Goal: Task Accomplishment & Management: Complete application form

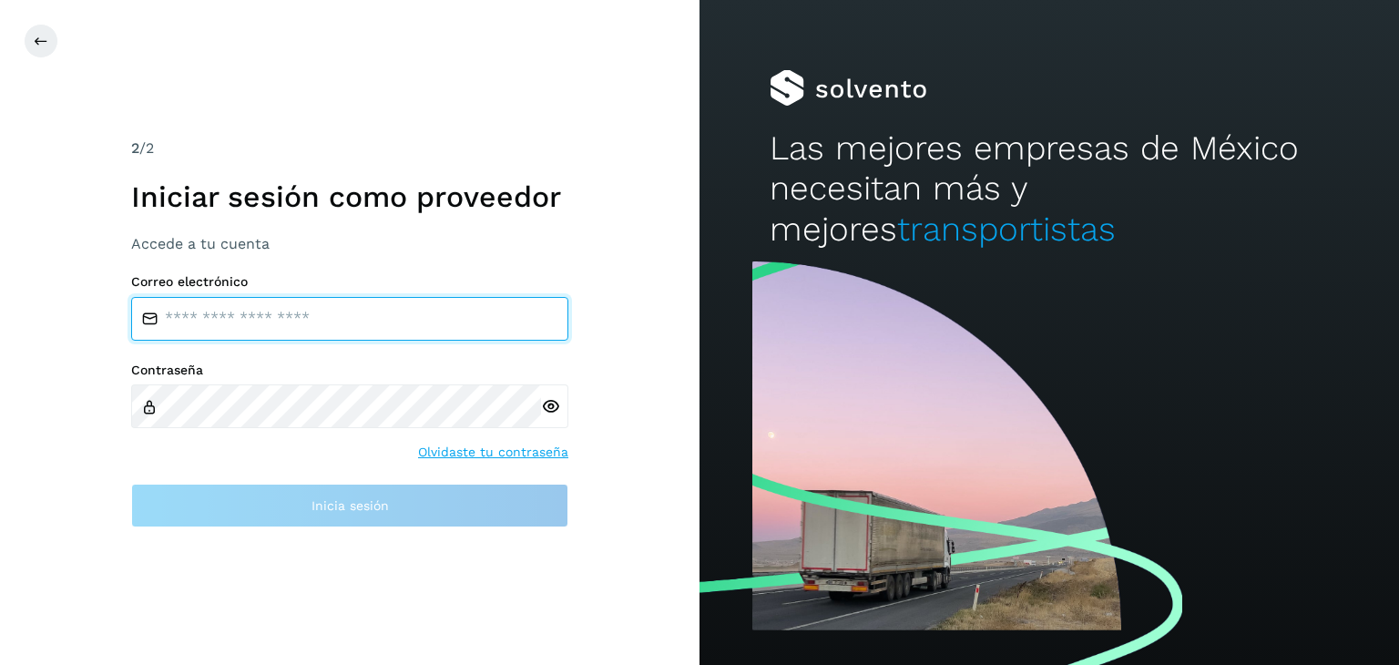
click at [445, 310] on input "email" at bounding box center [349, 319] width 437 height 44
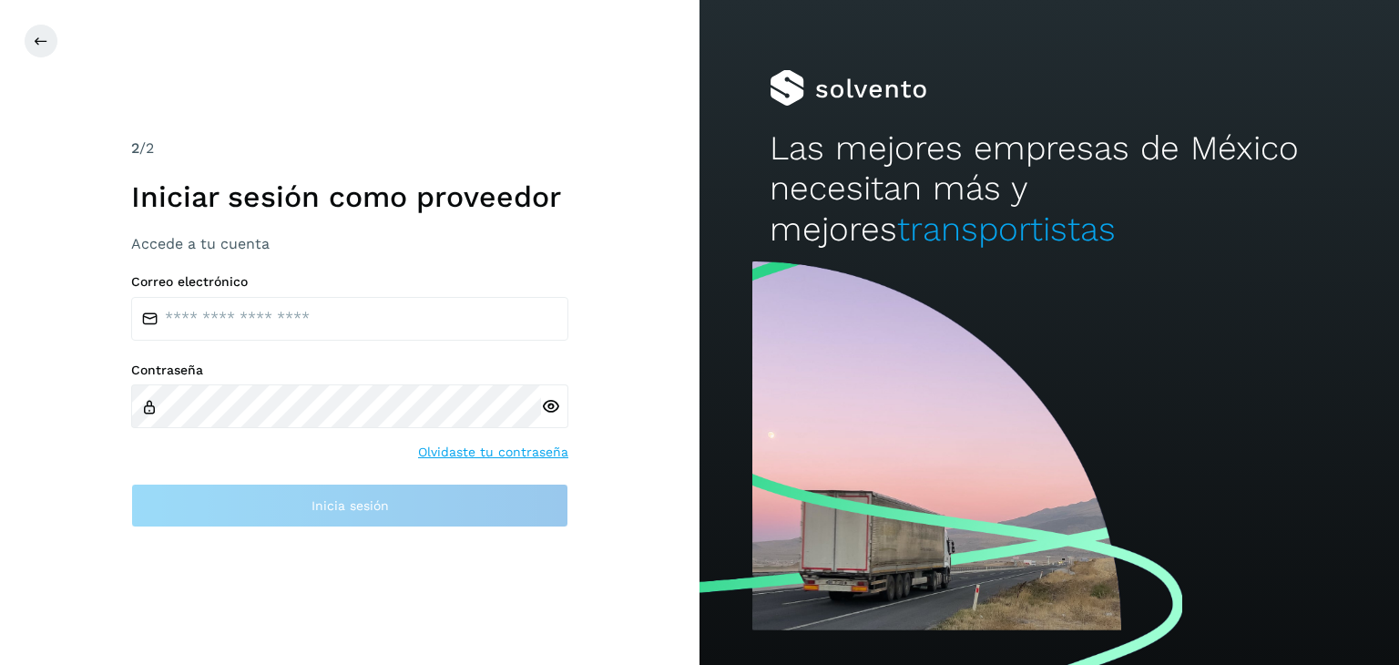
click at [140, 148] on div "2 /2 Iniciar sesión como proveedor Accede a tu cuenta" at bounding box center [349, 195] width 437 height 115
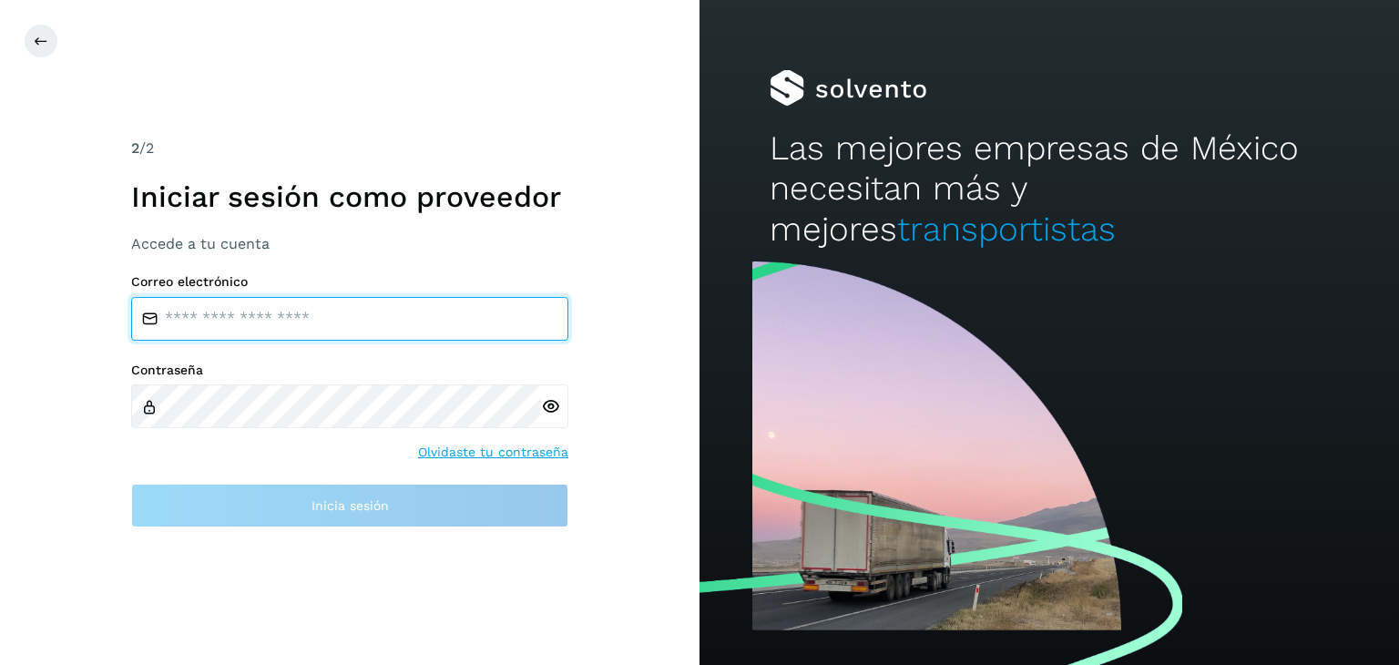
click at [276, 292] on div "Correo electrónico" at bounding box center [349, 307] width 437 height 66
type input "*"
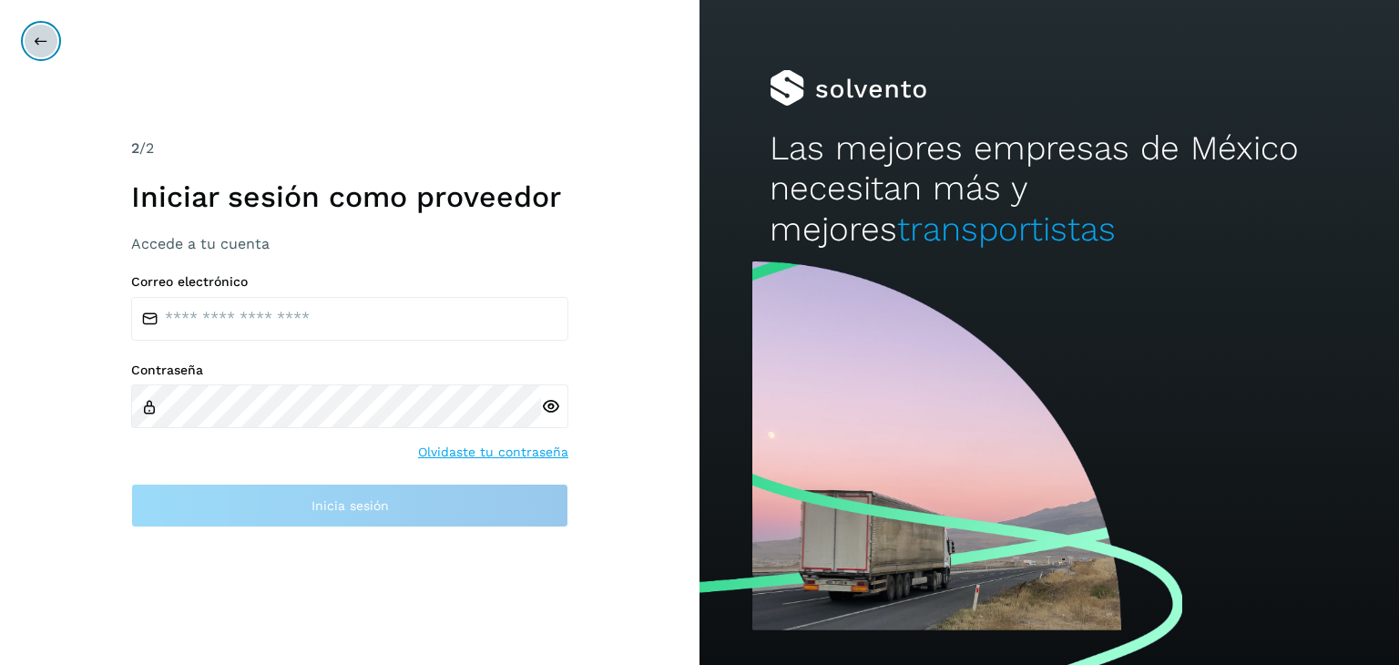
click at [40, 45] on icon at bounding box center [41, 41] width 15 height 15
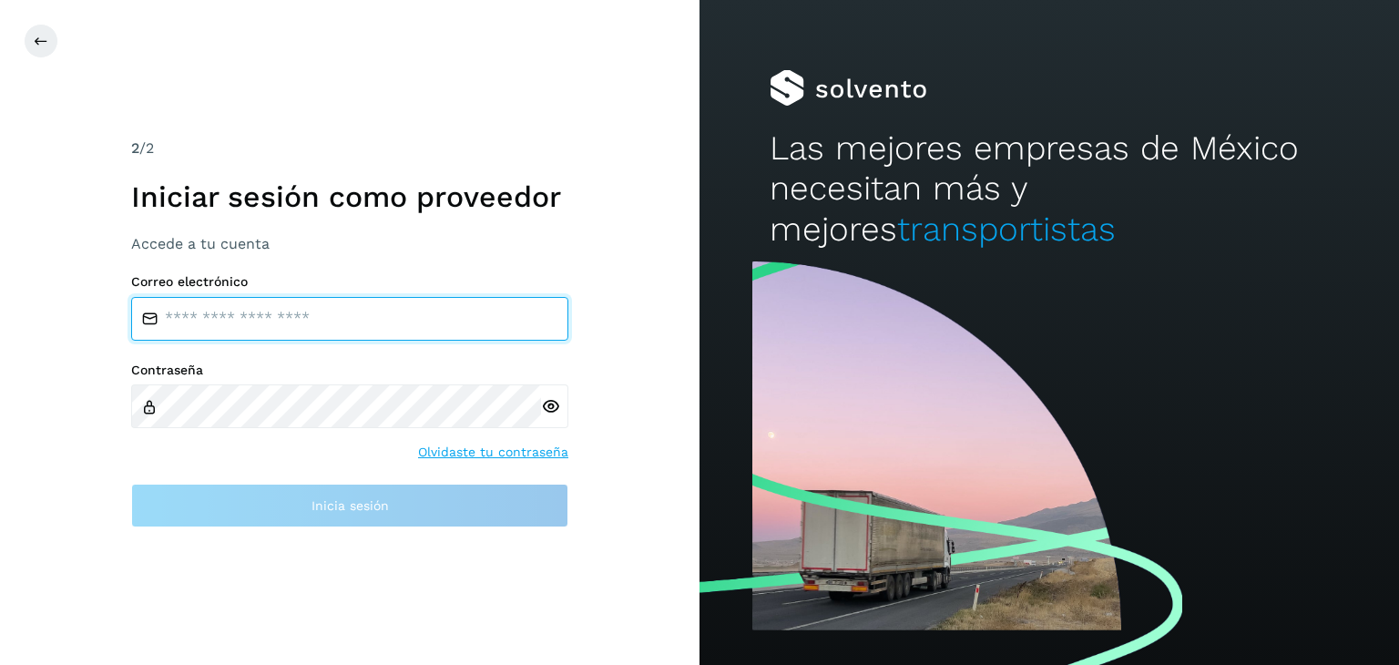
click at [506, 334] on input "email" at bounding box center [349, 319] width 437 height 44
click at [306, 314] on input "email" at bounding box center [349, 319] width 437 height 44
type input "**********"
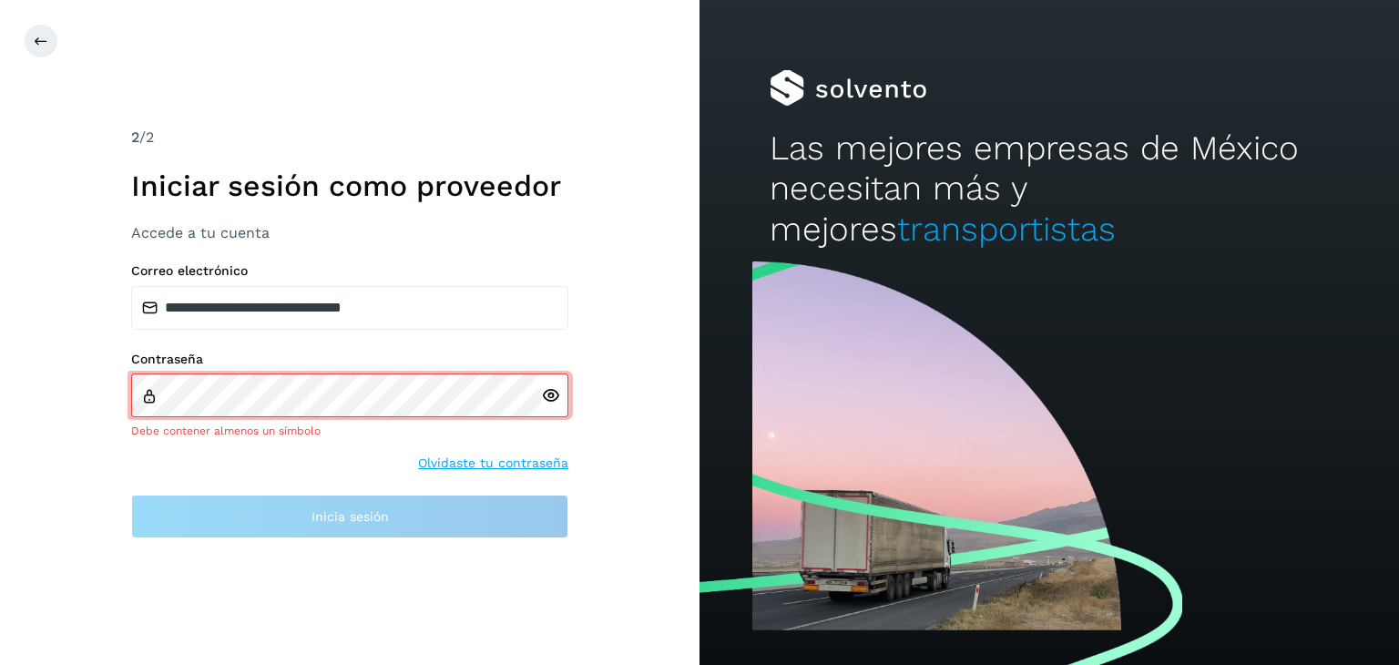
click at [555, 399] on icon at bounding box center [550, 395] width 19 height 19
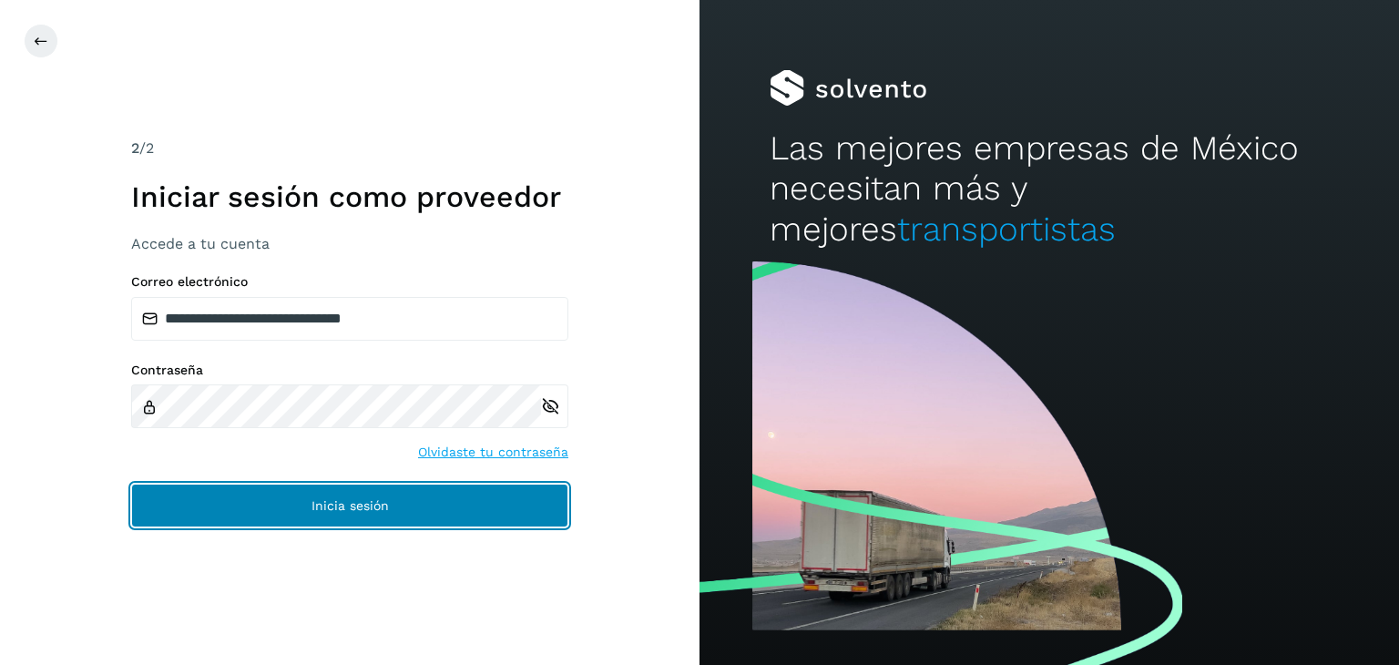
click at [441, 507] on button "Inicia sesión" at bounding box center [349, 506] width 437 height 44
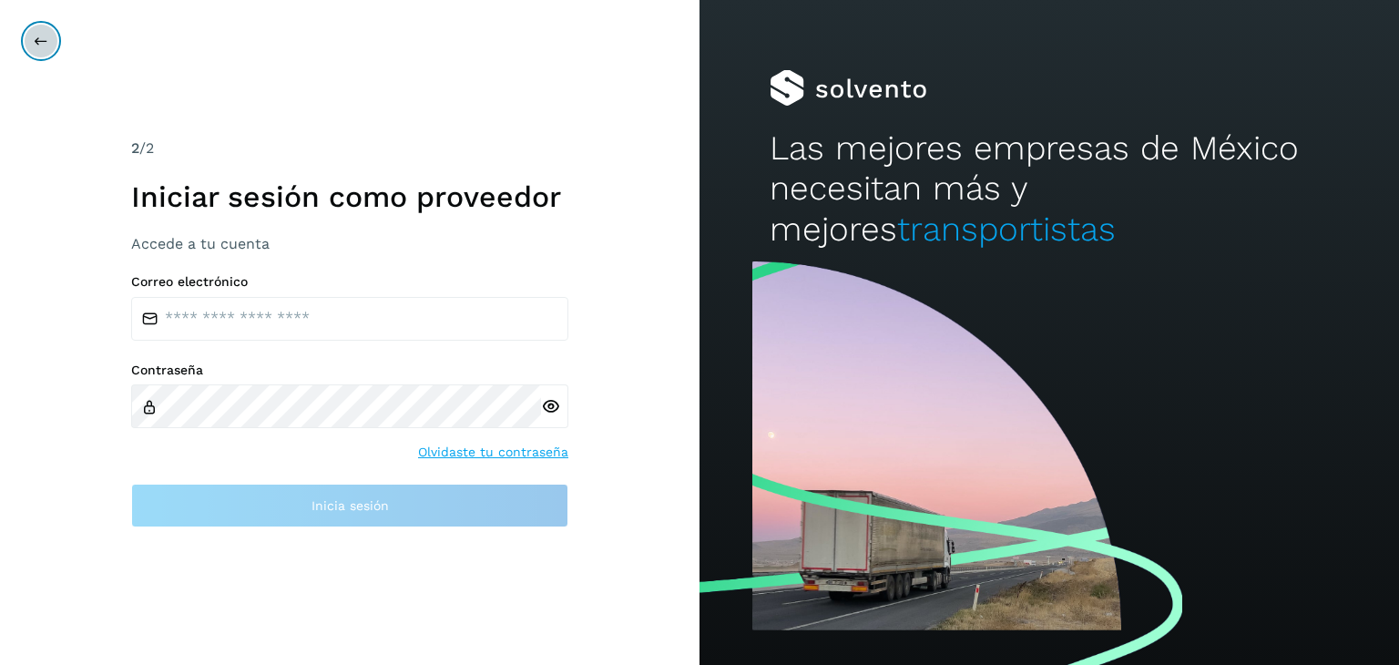
click at [49, 34] on button at bounding box center [41, 41] width 35 height 35
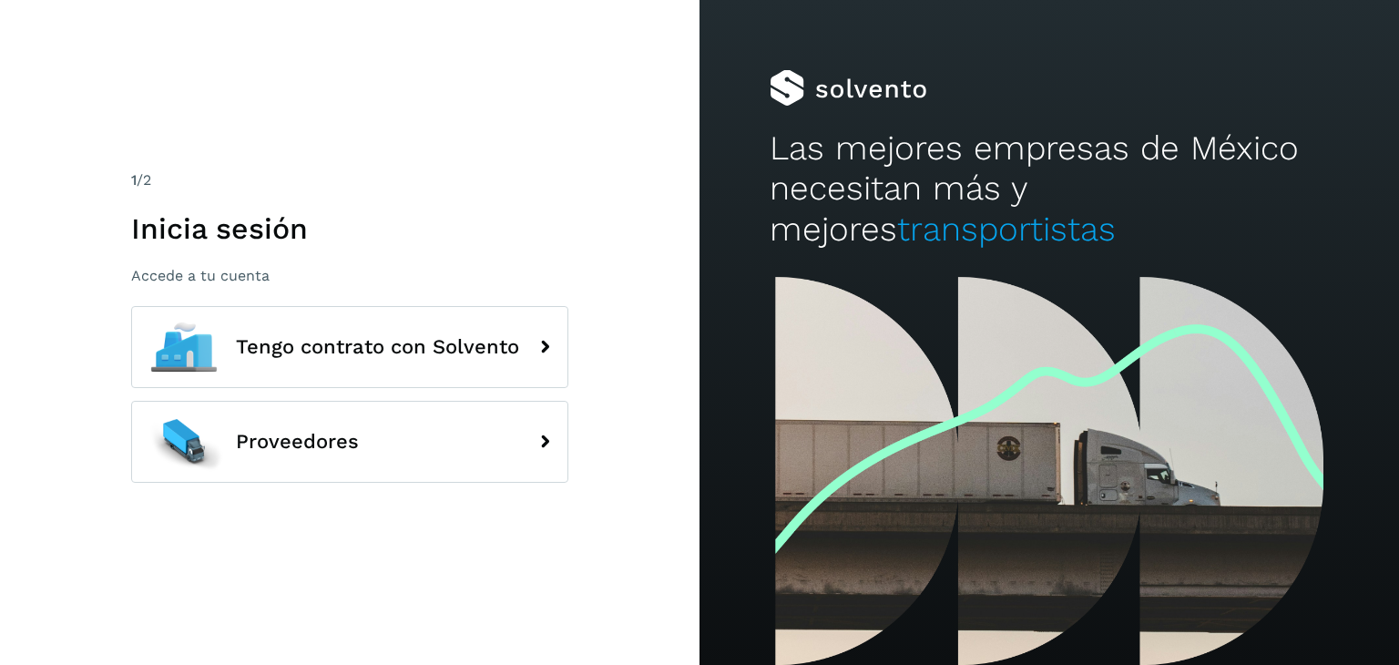
click at [47, 38] on div "1 /2 Inicia sesión Accede a tu cuenta Tengo contrato con Solvento Proveedores" at bounding box center [349, 332] width 699 height 665
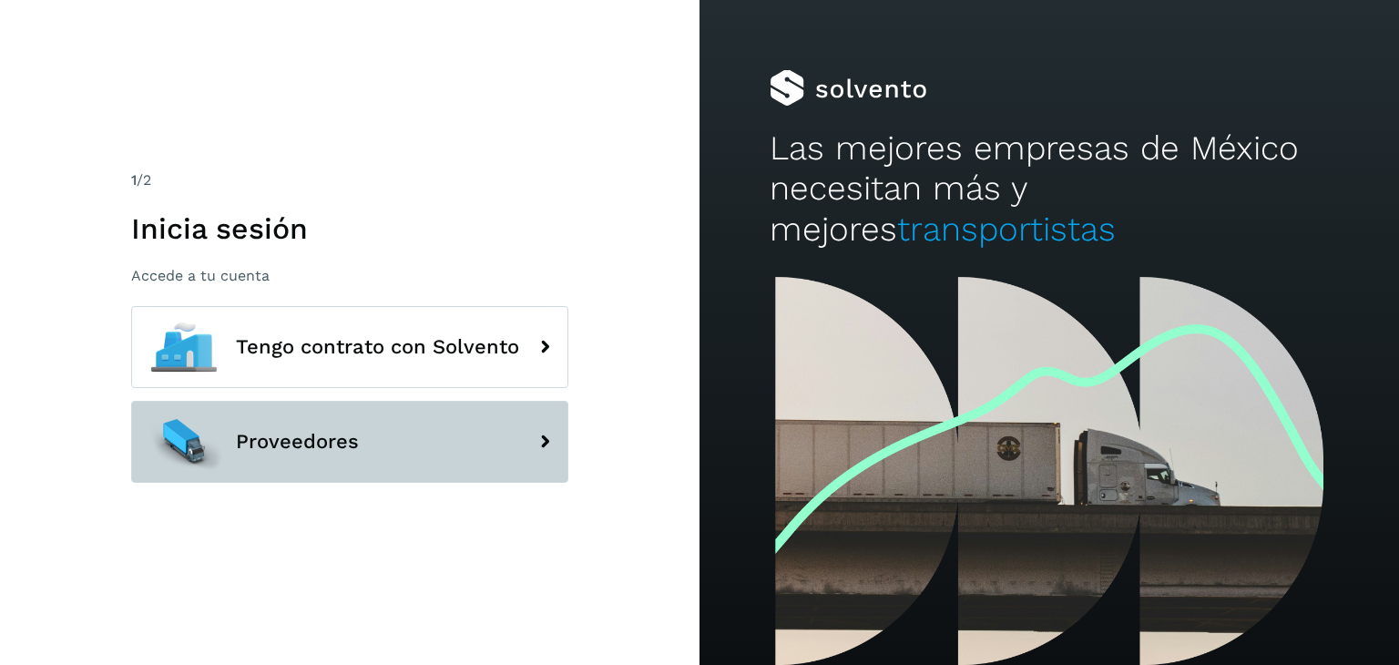
click at [483, 442] on button "Proveedores" at bounding box center [349, 442] width 437 height 82
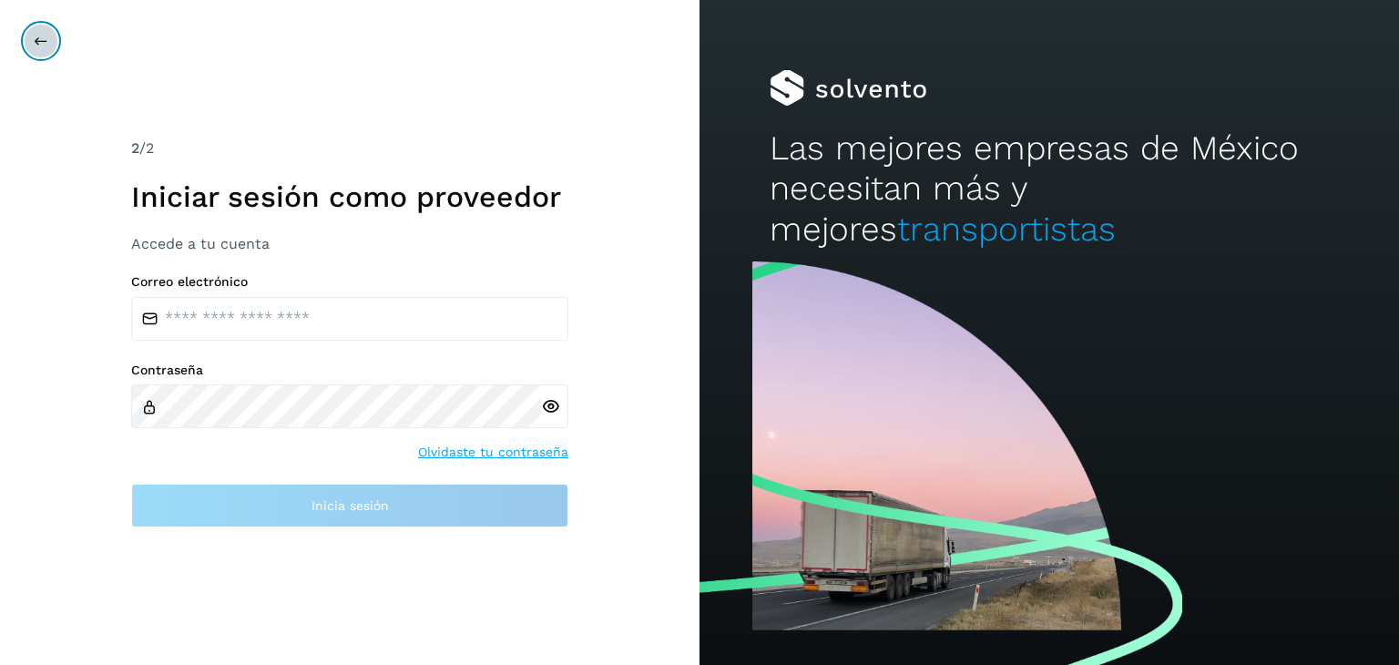
click at [38, 37] on icon at bounding box center [41, 41] width 15 height 15
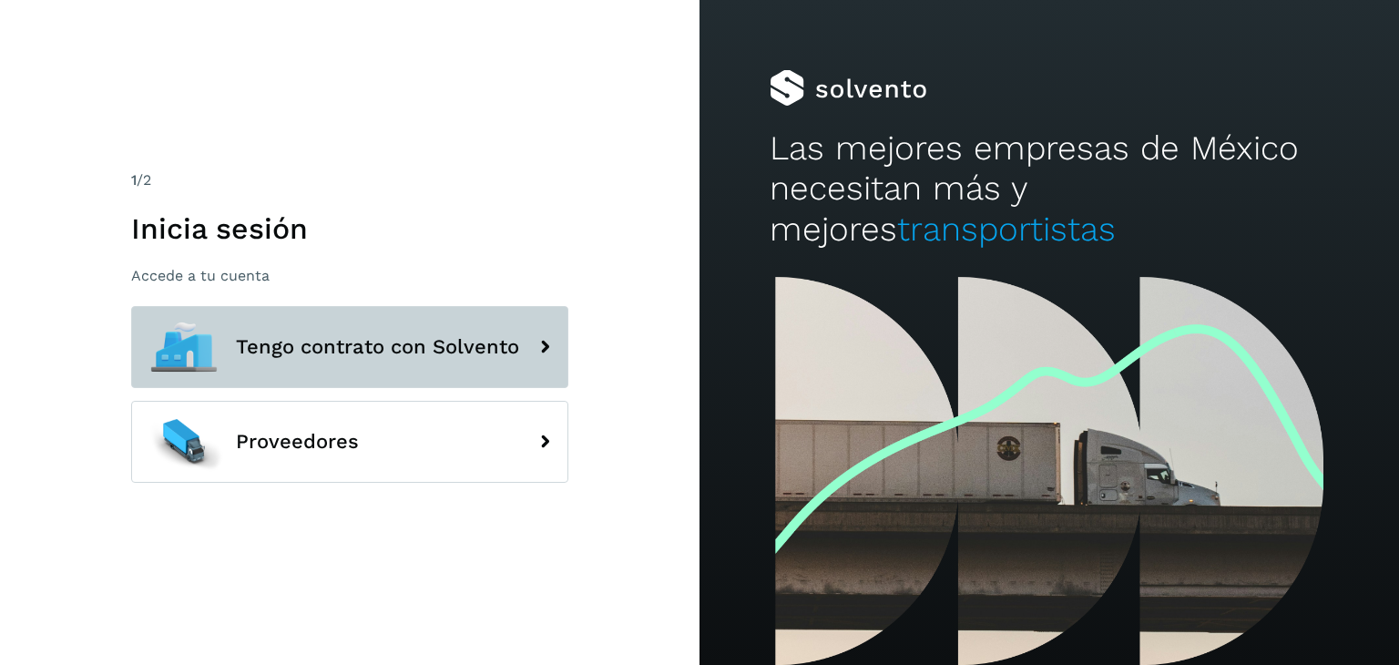
click at [499, 339] on span "Tengo contrato con Solvento" at bounding box center [377, 347] width 283 height 22
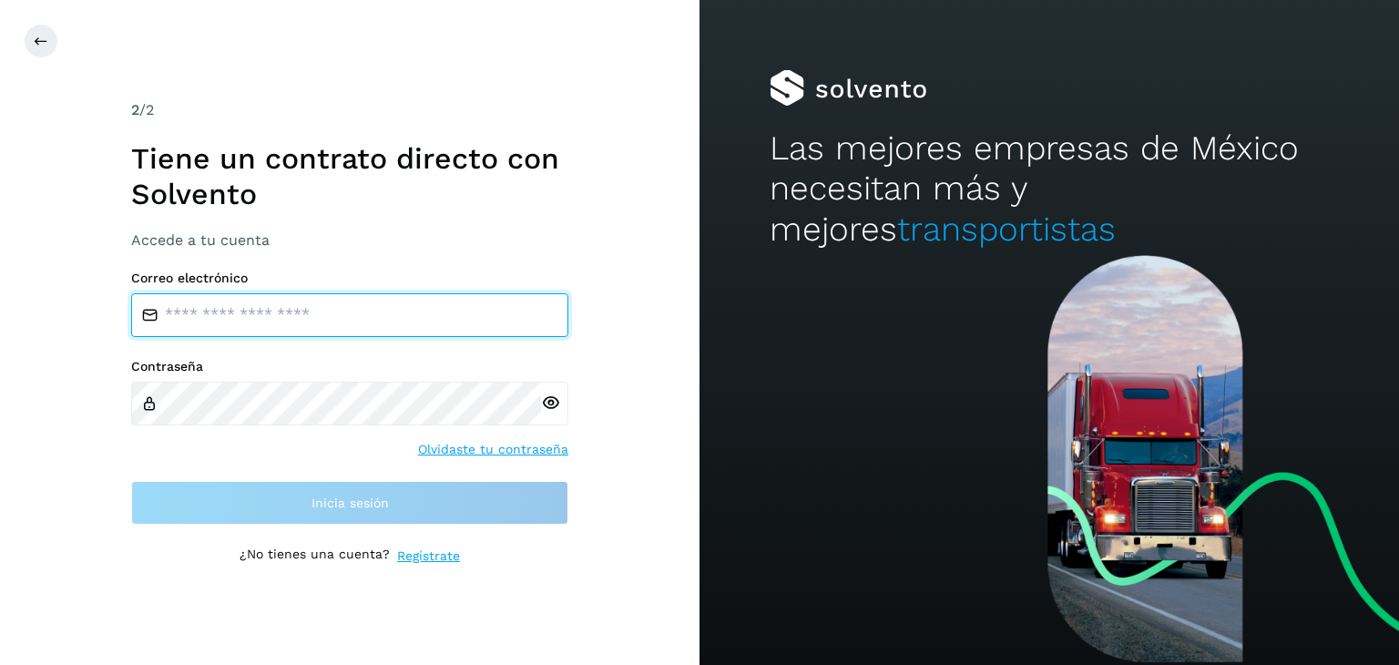
click at [525, 296] on input "email" at bounding box center [349, 315] width 437 height 44
type input "**********"
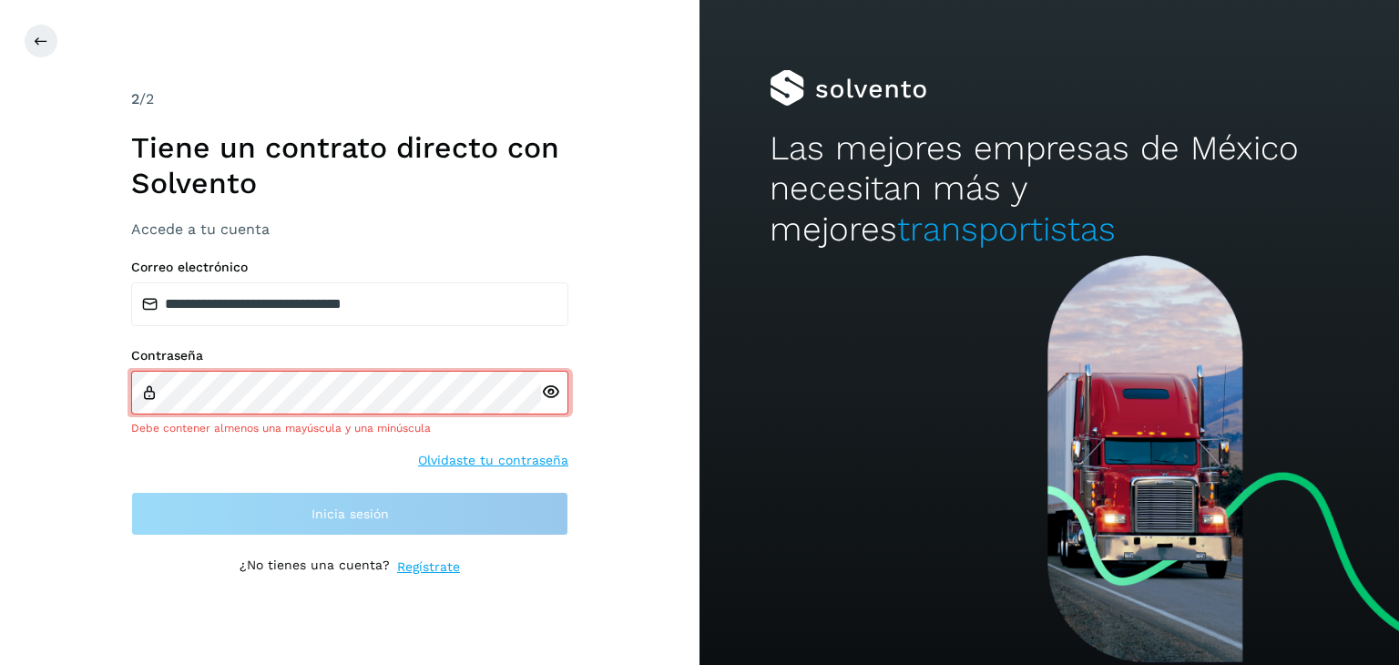
click at [554, 383] on div at bounding box center [554, 393] width 27 height 44
click at [551, 387] on icon at bounding box center [550, 391] width 19 height 19
click at [46, 40] on icon at bounding box center [41, 41] width 15 height 15
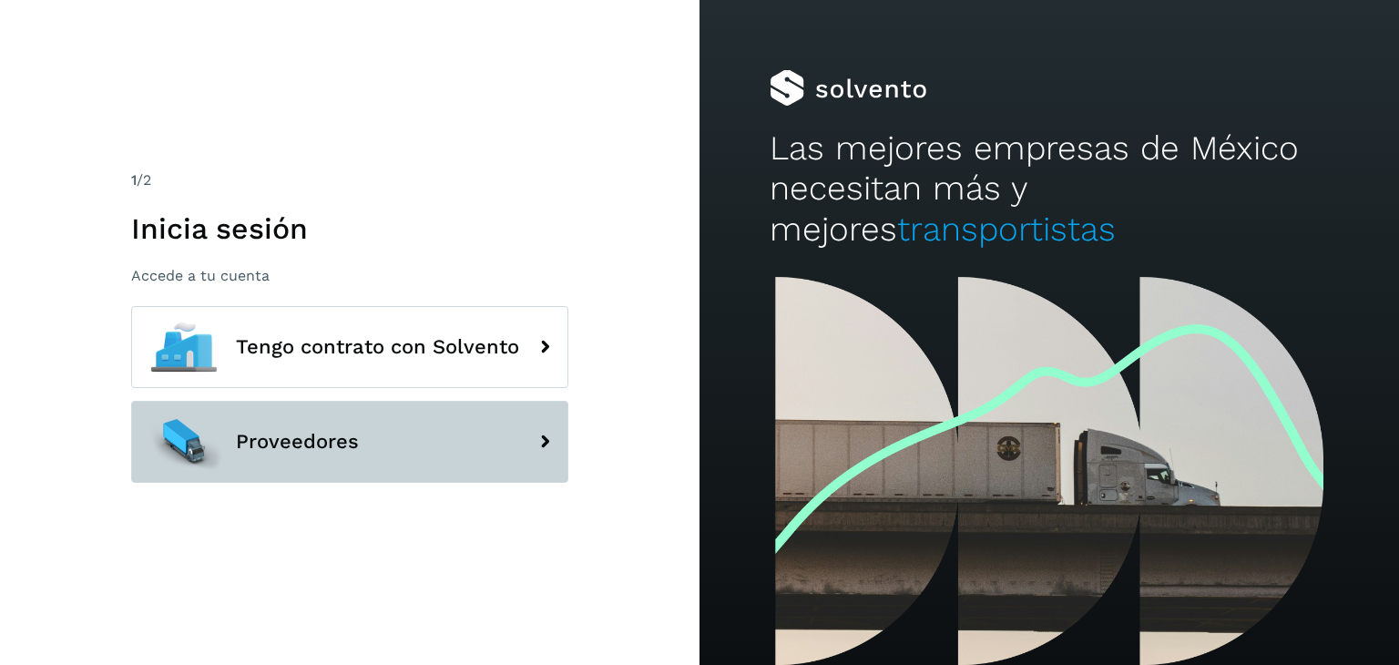
click at [311, 438] on span "Proveedores" at bounding box center [297, 442] width 123 height 22
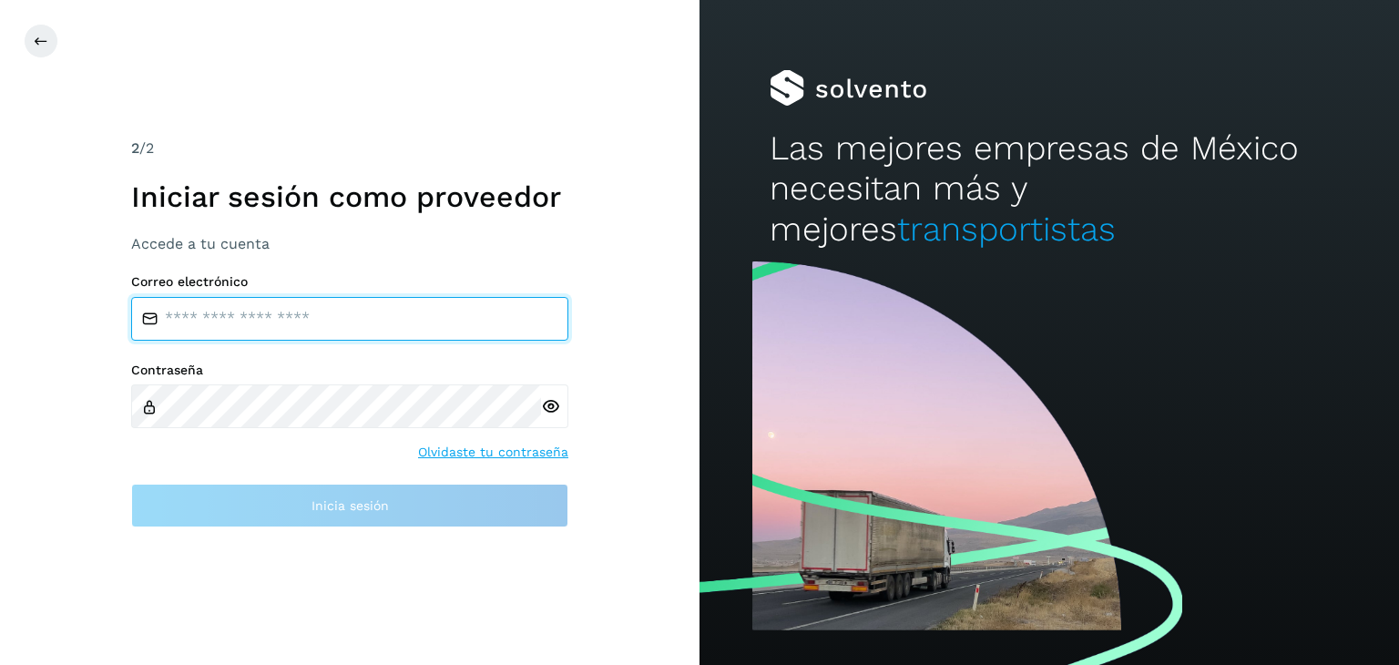
click at [417, 325] on input "email" at bounding box center [349, 319] width 437 height 44
type input "**********"
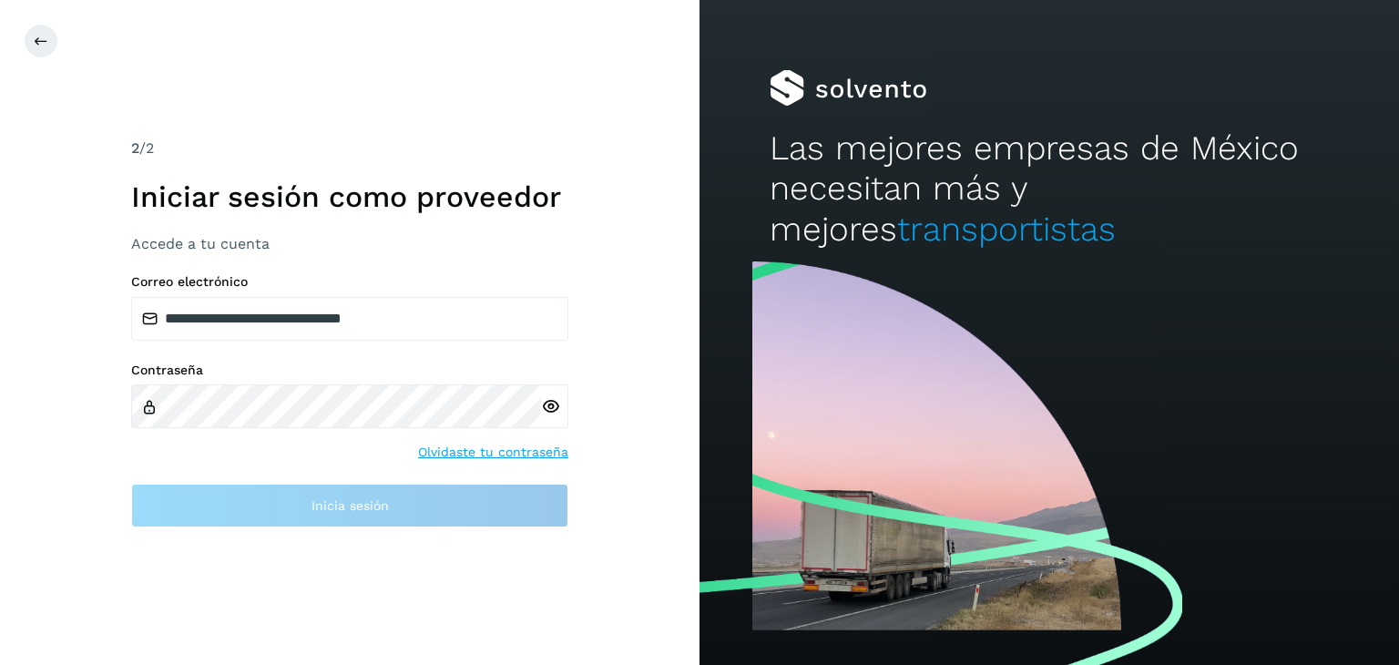
click at [545, 409] on div at bounding box center [554, 406] width 27 height 44
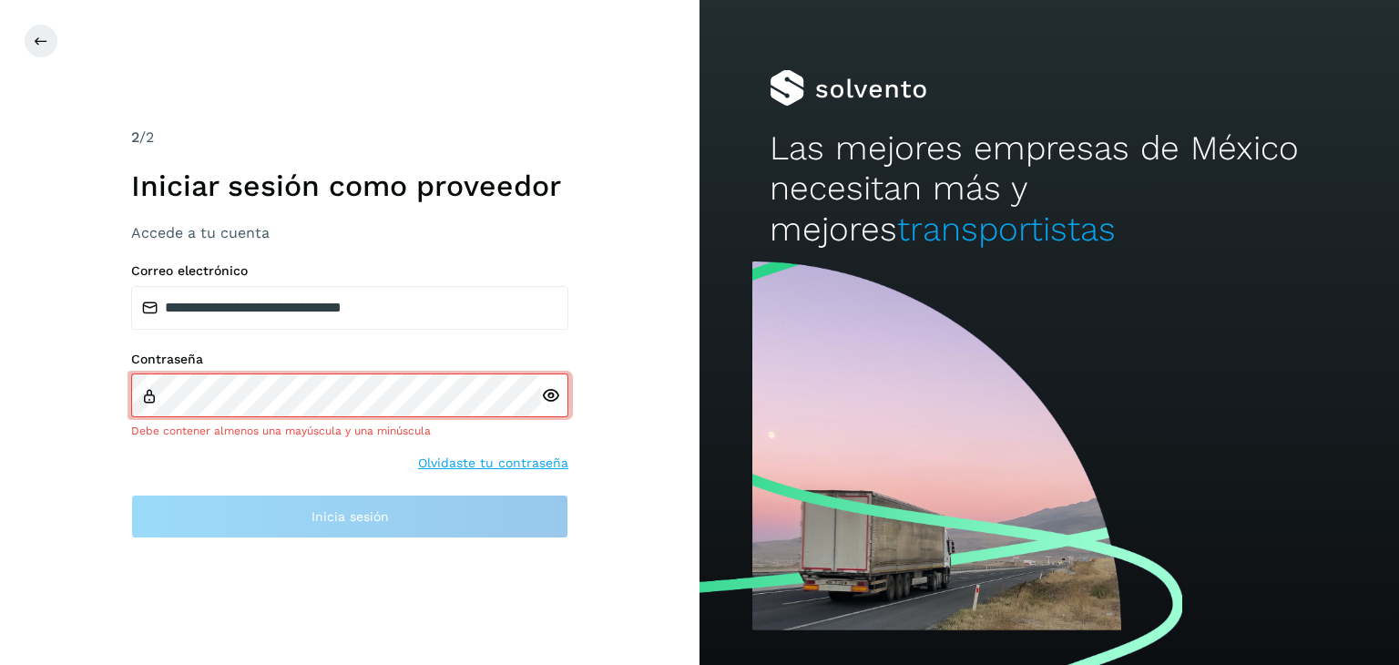
click at [543, 395] on icon at bounding box center [550, 395] width 19 height 19
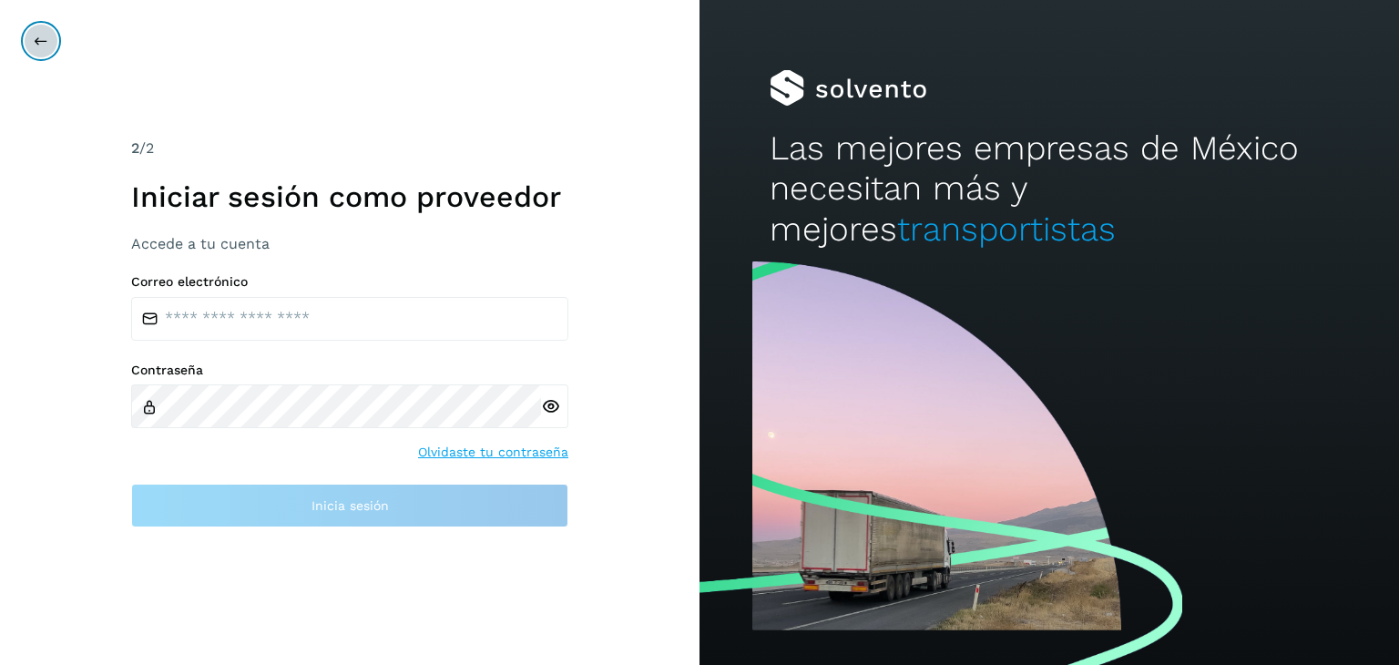
click at [37, 40] on icon at bounding box center [41, 41] width 15 height 15
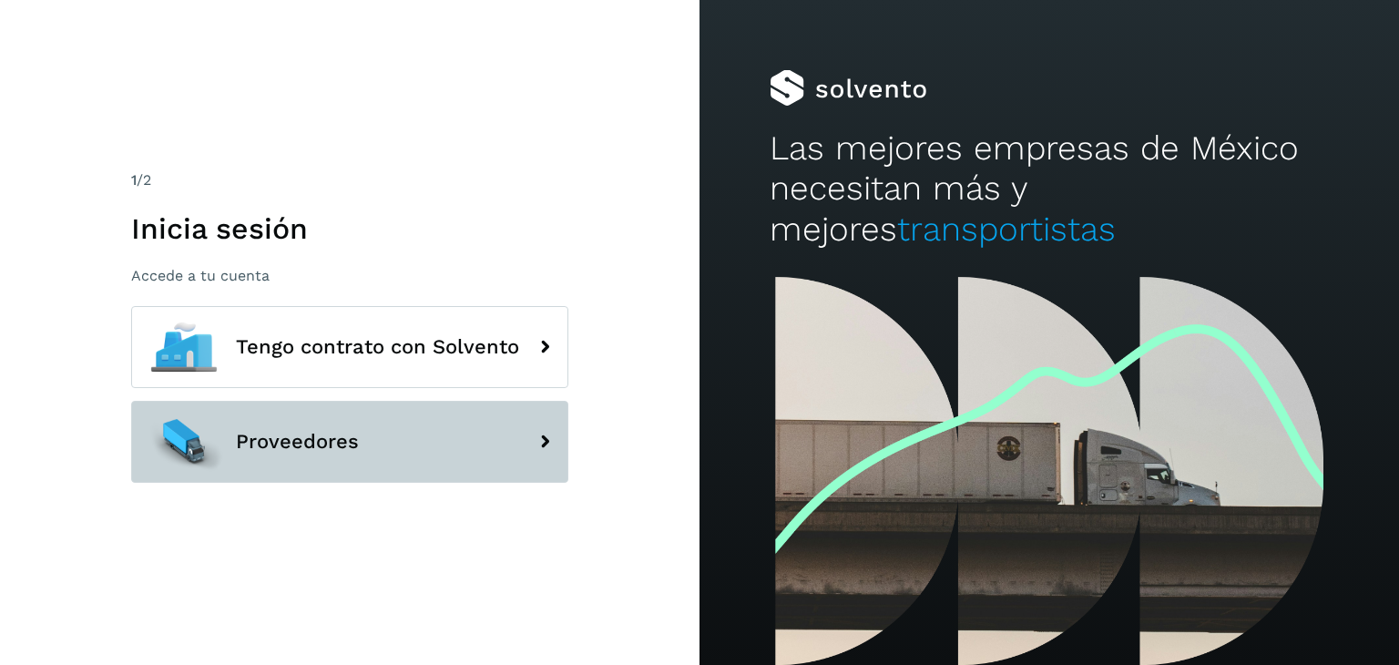
click at [456, 461] on button "Proveedores" at bounding box center [349, 442] width 437 height 82
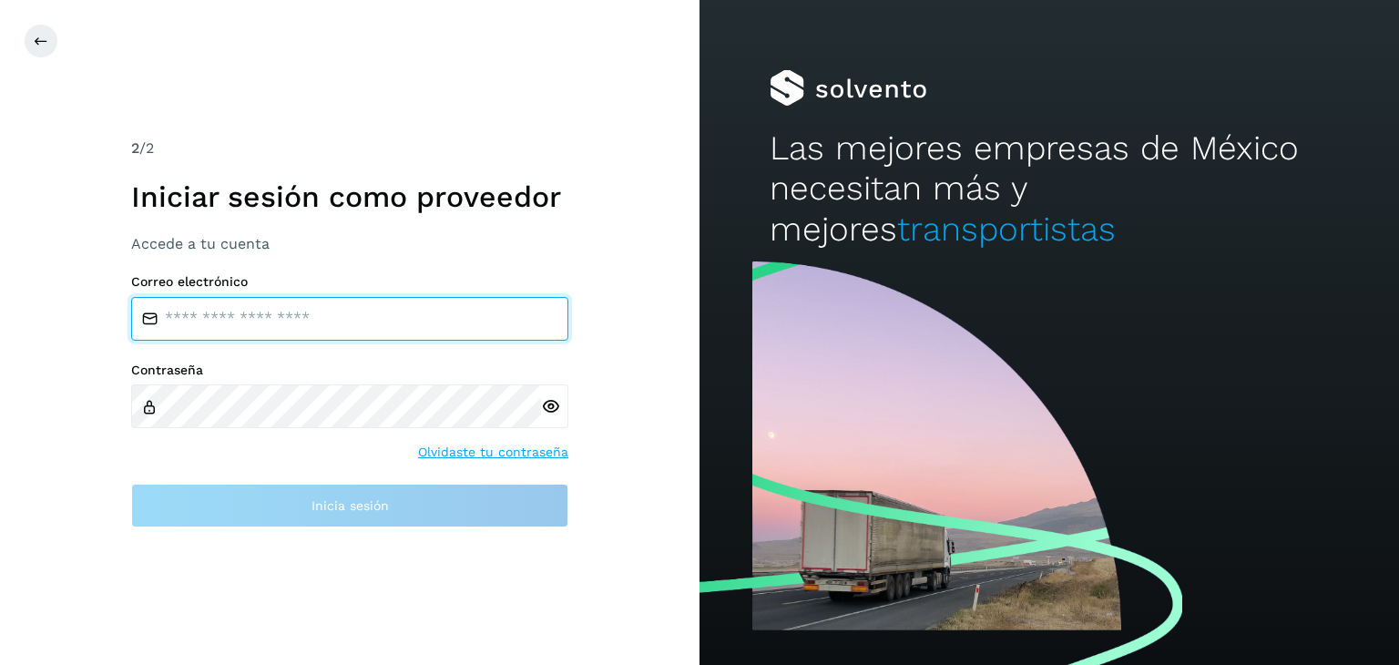
click at [393, 304] on input "email" at bounding box center [349, 319] width 437 height 44
type input "**********"
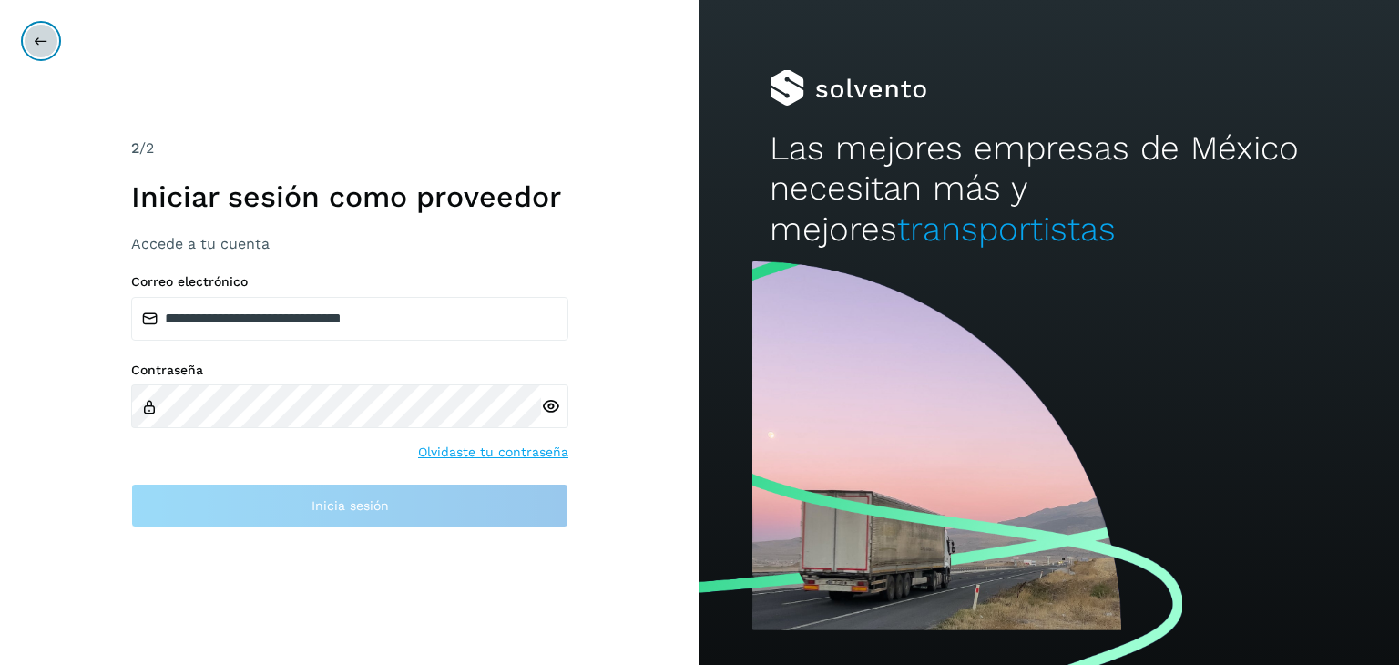
click at [45, 47] on icon at bounding box center [41, 41] width 15 height 15
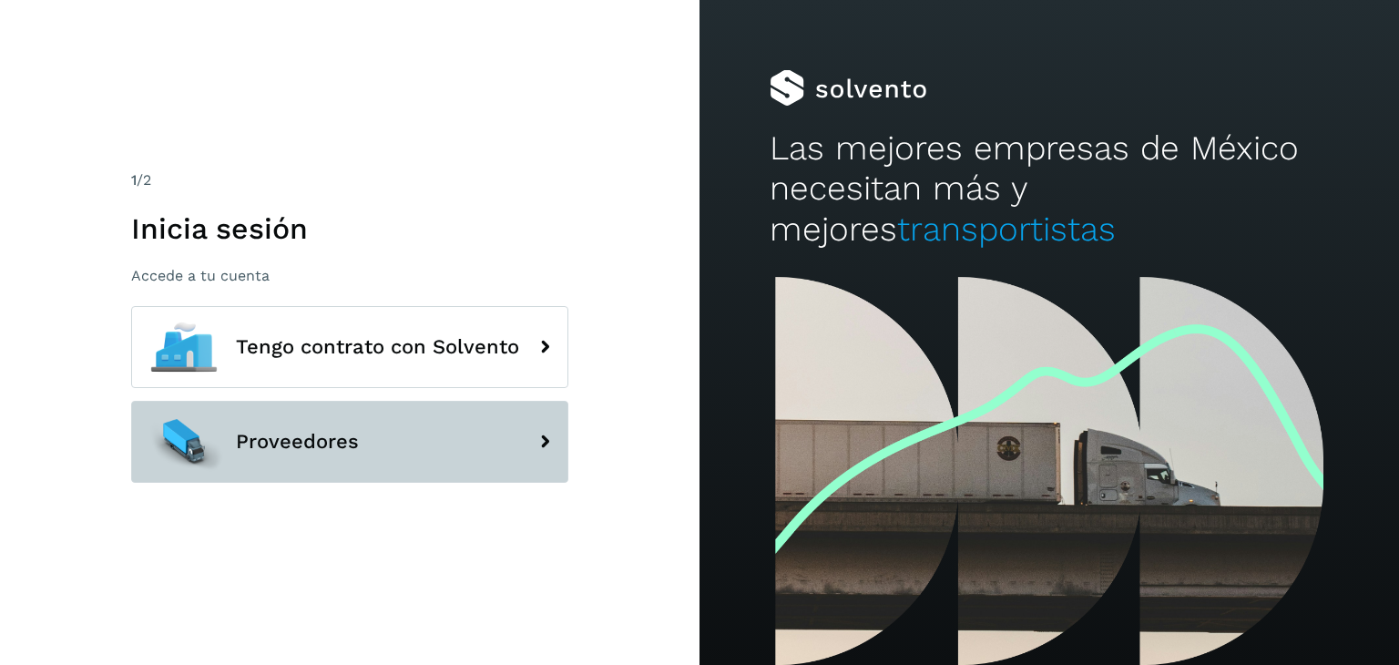
click at [474, 422] on button "Proveedores" at bounding box center [349, 442] width 437 height 82
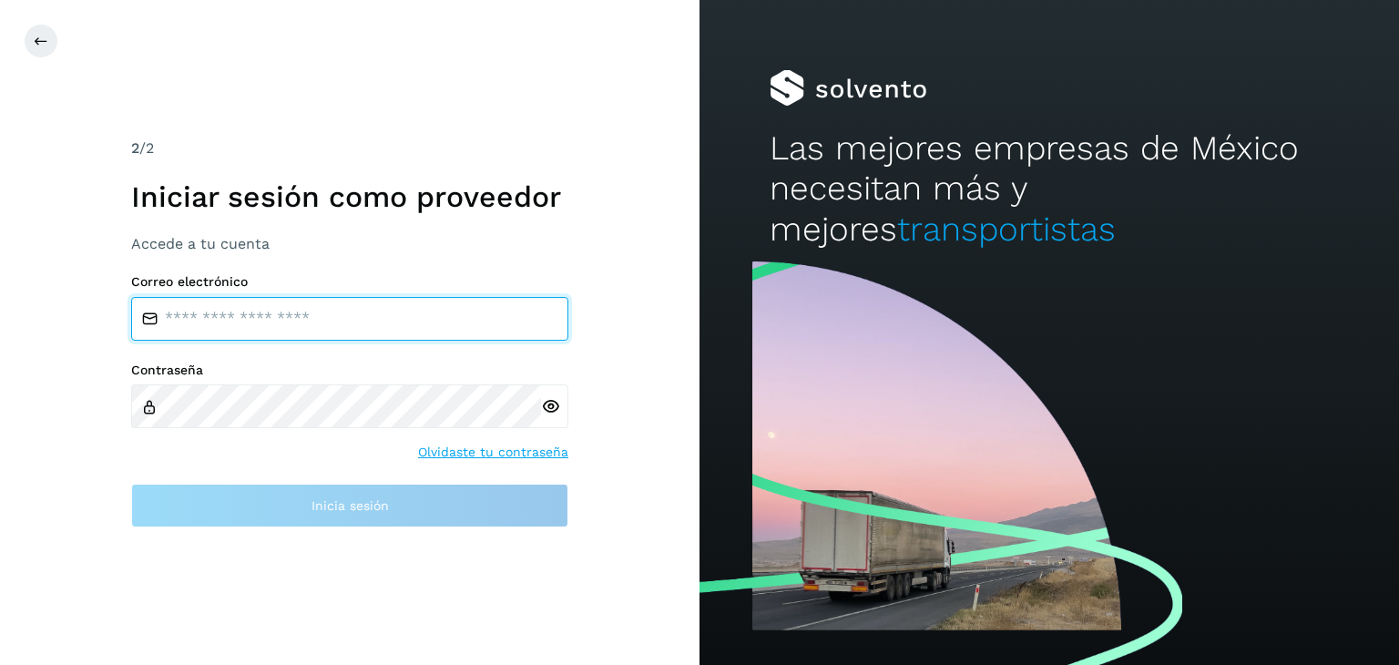
click at [335, 318] on input "email" at bounding box center [349, 319] width 437 height 44
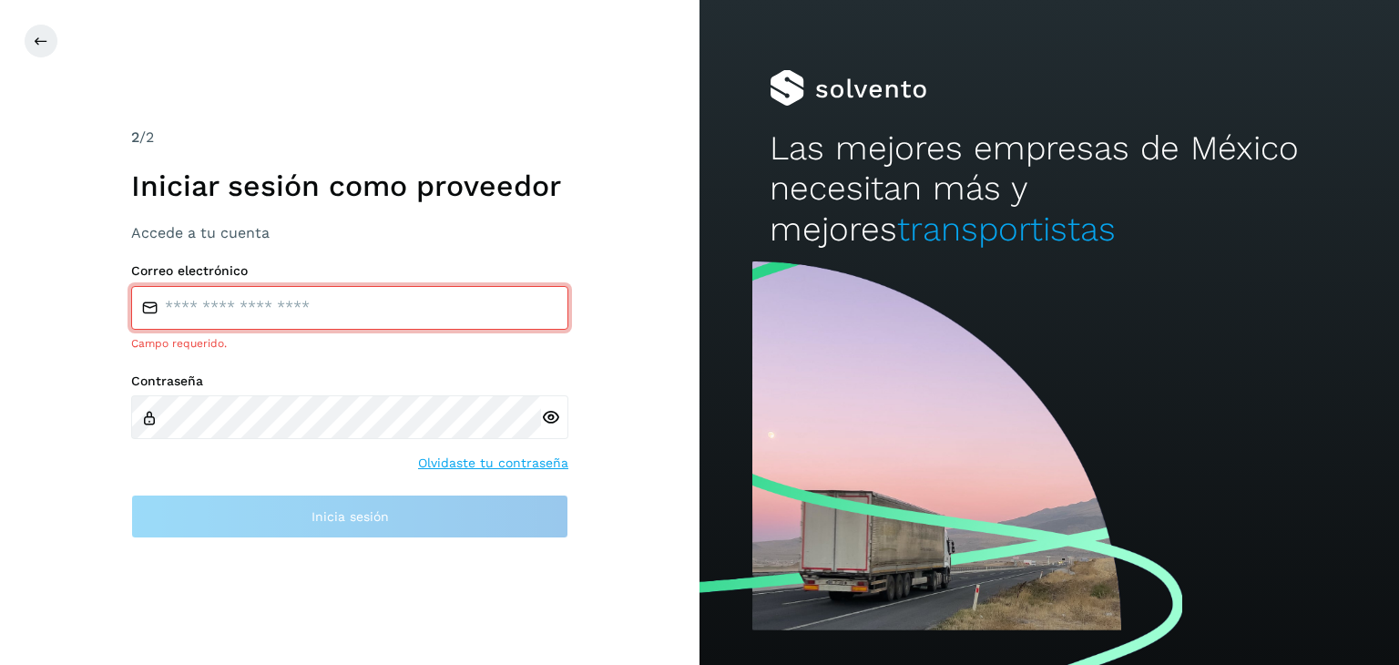
click at [616, 377] on div "2 /2 Iniciar sesión como proveedor Accede a tu cuenta Correo electrónico Campo …" at bounding box center [349, 332] width 699 height 665
click at [44, 41] on icon at bounding box center [41, 41] width 15 height 15
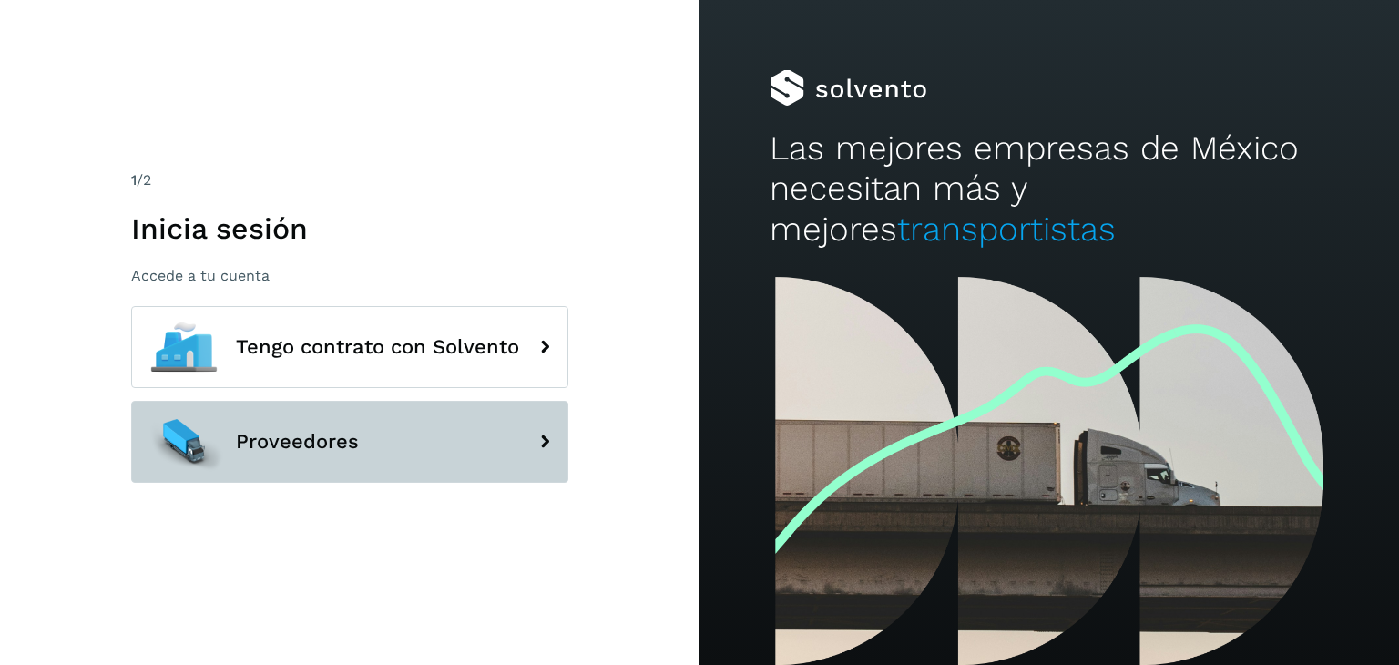
click at [467, 419] on button "Proveedores" at bounding box center [349, 442] width 437 height 82
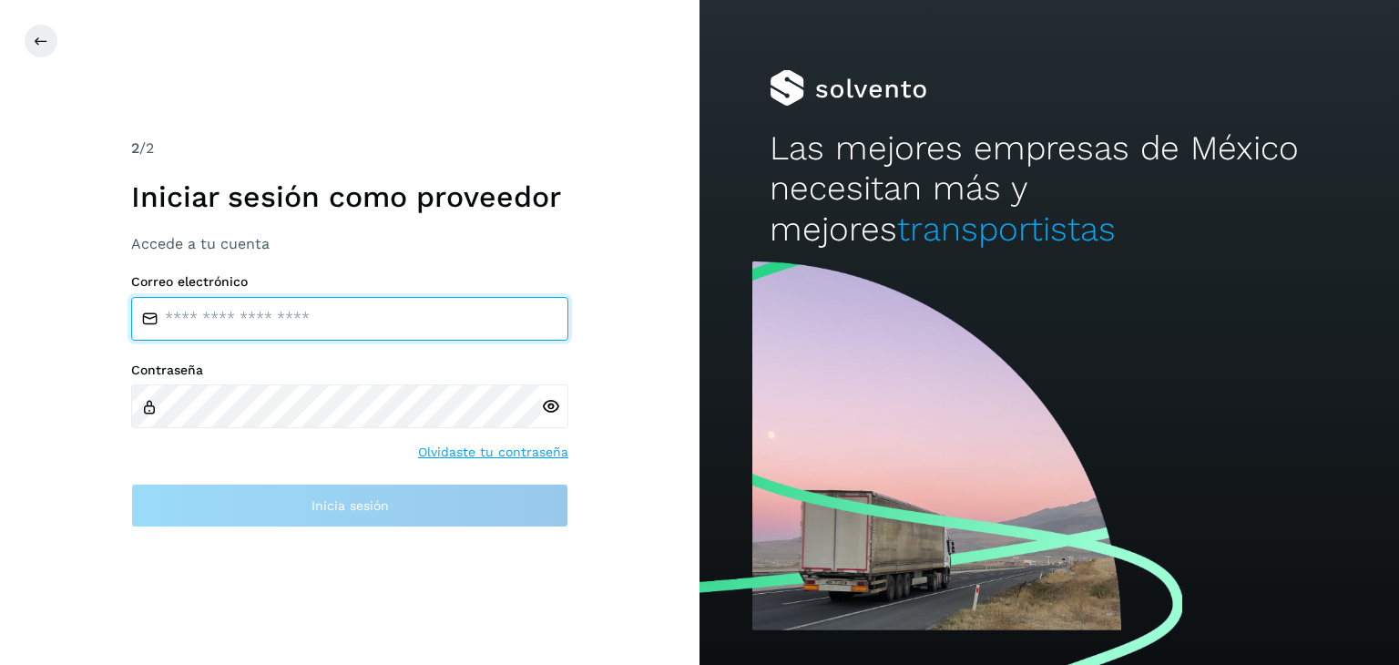
click at [385, 328] on input "email" at bounding box center [349, 319] width 437 height 44
type input "**********"
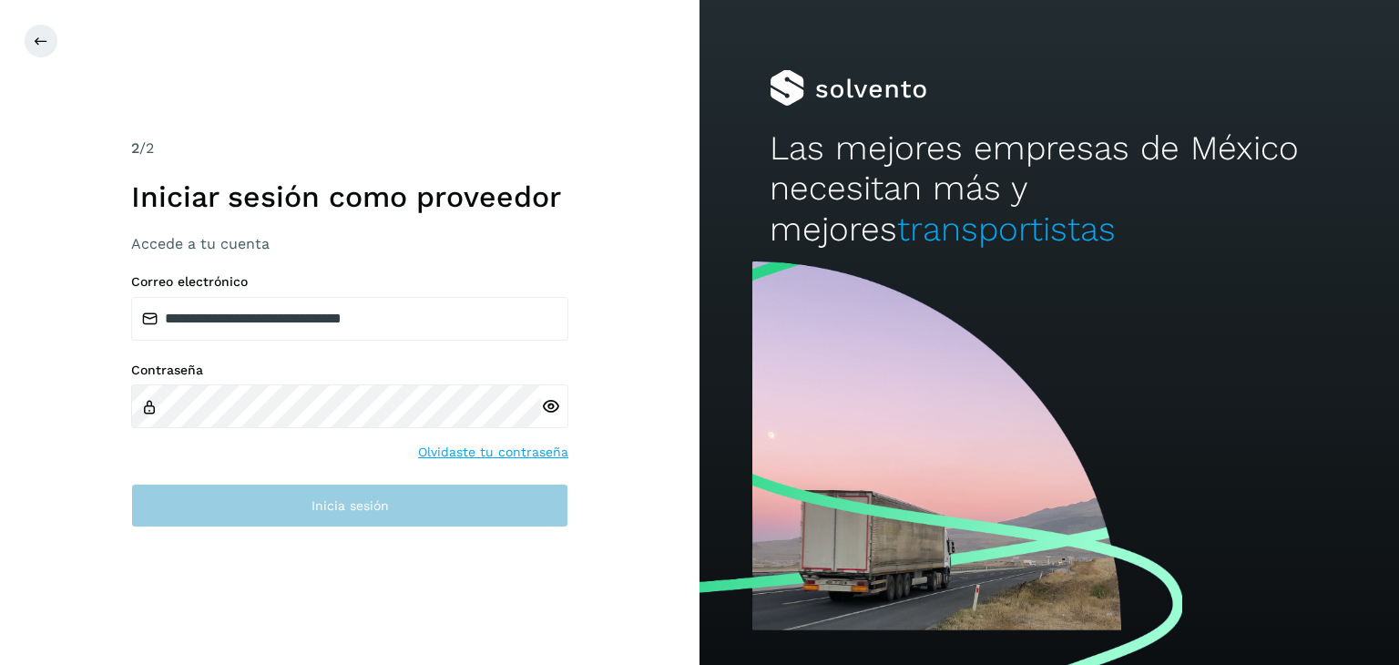
click at [331, 493] on div "**********" at bounding box center [349, 400] width 437 height 253
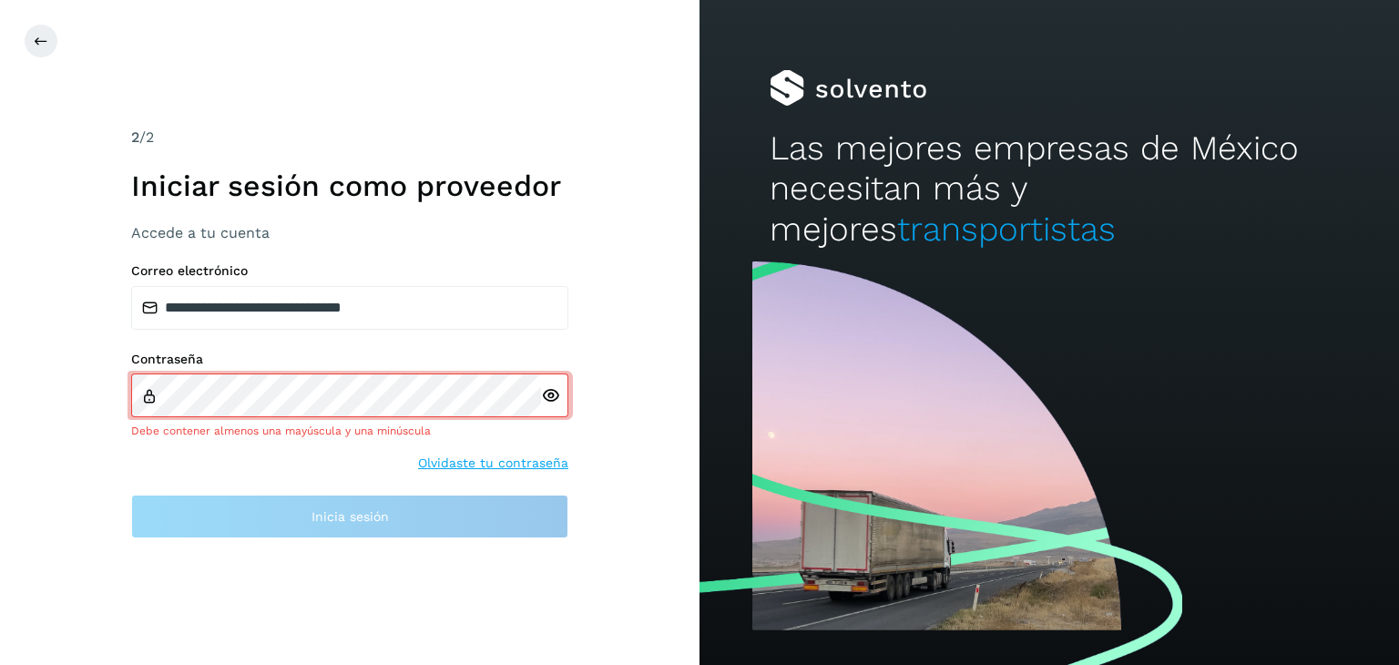
click at [203, 233] on h3 "Accede a tu cuenta" at bounding box center [349, 232] width 437 height 17
click at [375, 278] on label "Correo electrónico" at bounding box center [349, 270] width 437 height 15
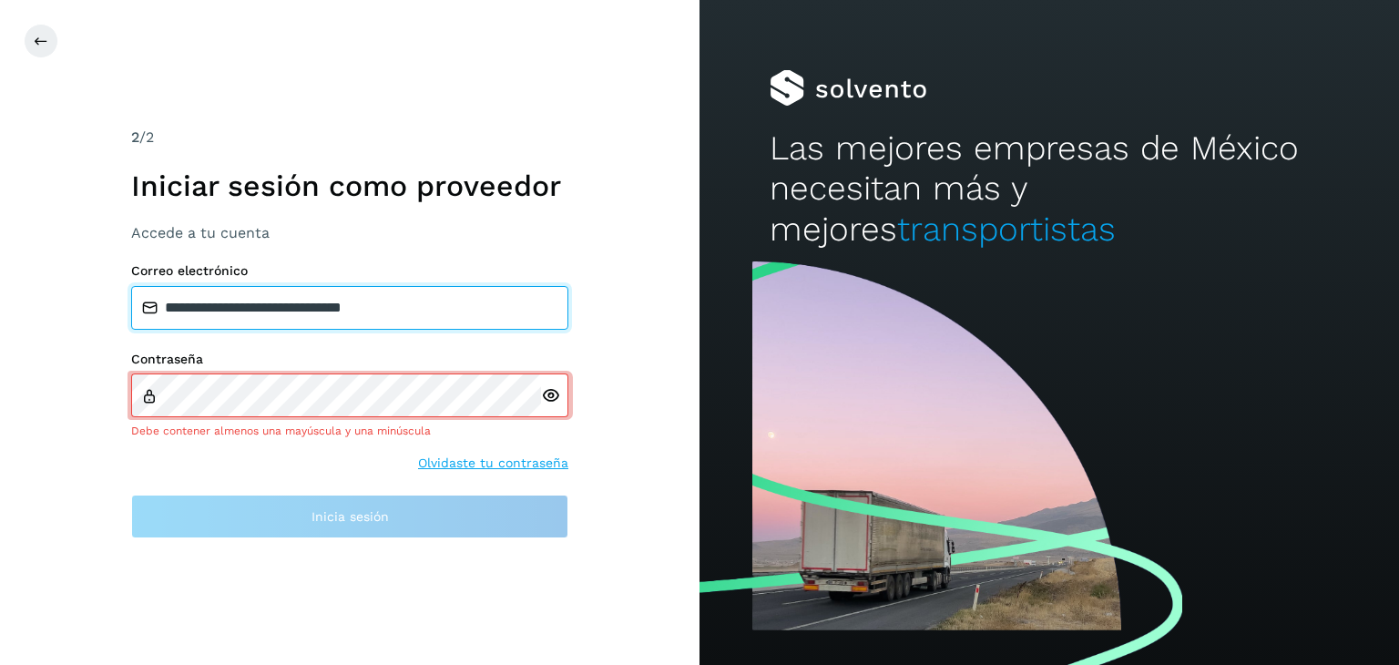
click at [401, 307] on input "**********" at bounding box center [349, 308] width 437 height 44
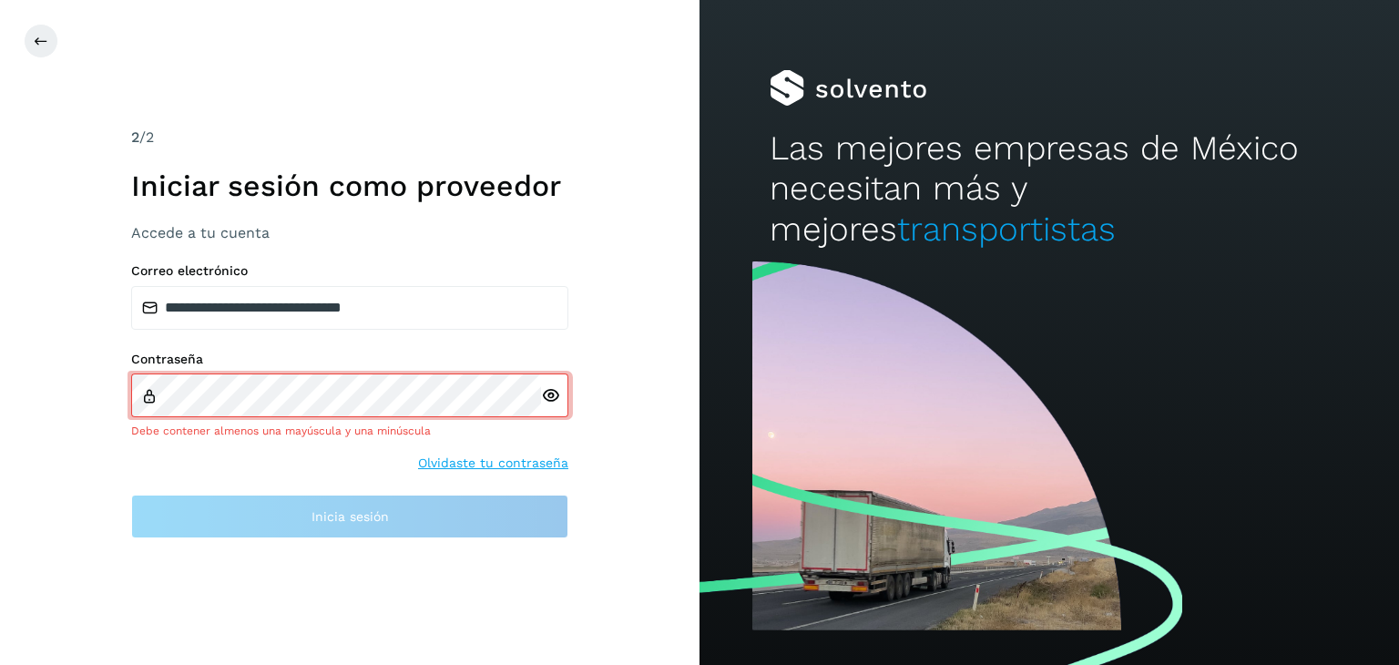
click at [555, 391] on icon at bounding box center [550, 395] width 19 height 19
click at [44, 40] on icon at bounding box center [41, 41] width 15 height 15
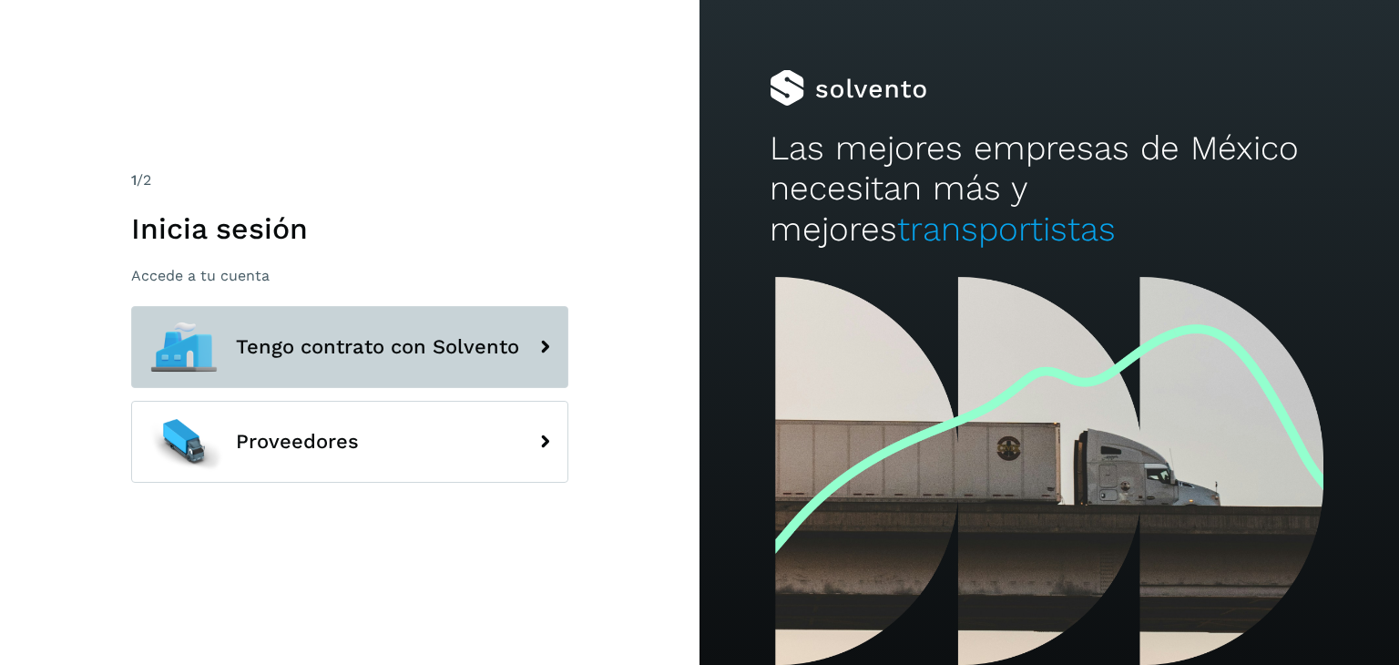
click at [450, 341] on span "Tengo contrato con Solvento" at bounding box center [377, 347] width 283 height 22
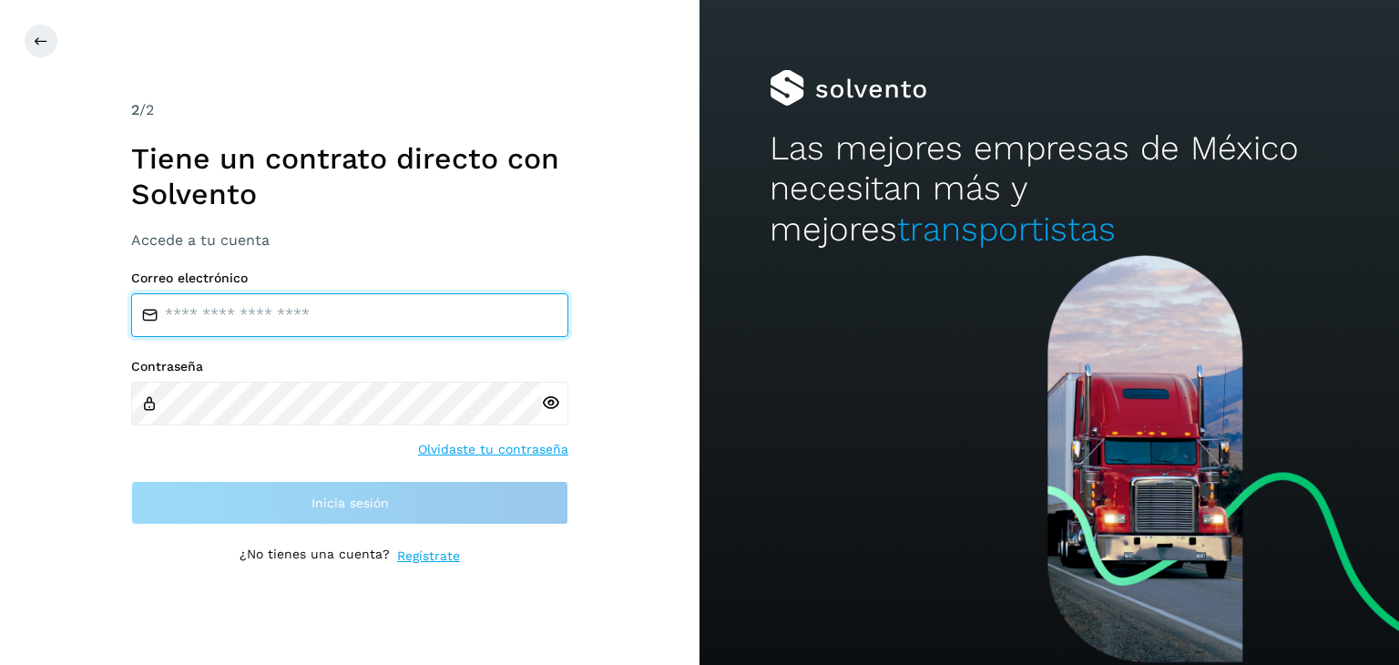
click at [383, 322] on input "email" at bounding box center [349, 315] width 437 height 44
type input "**********"
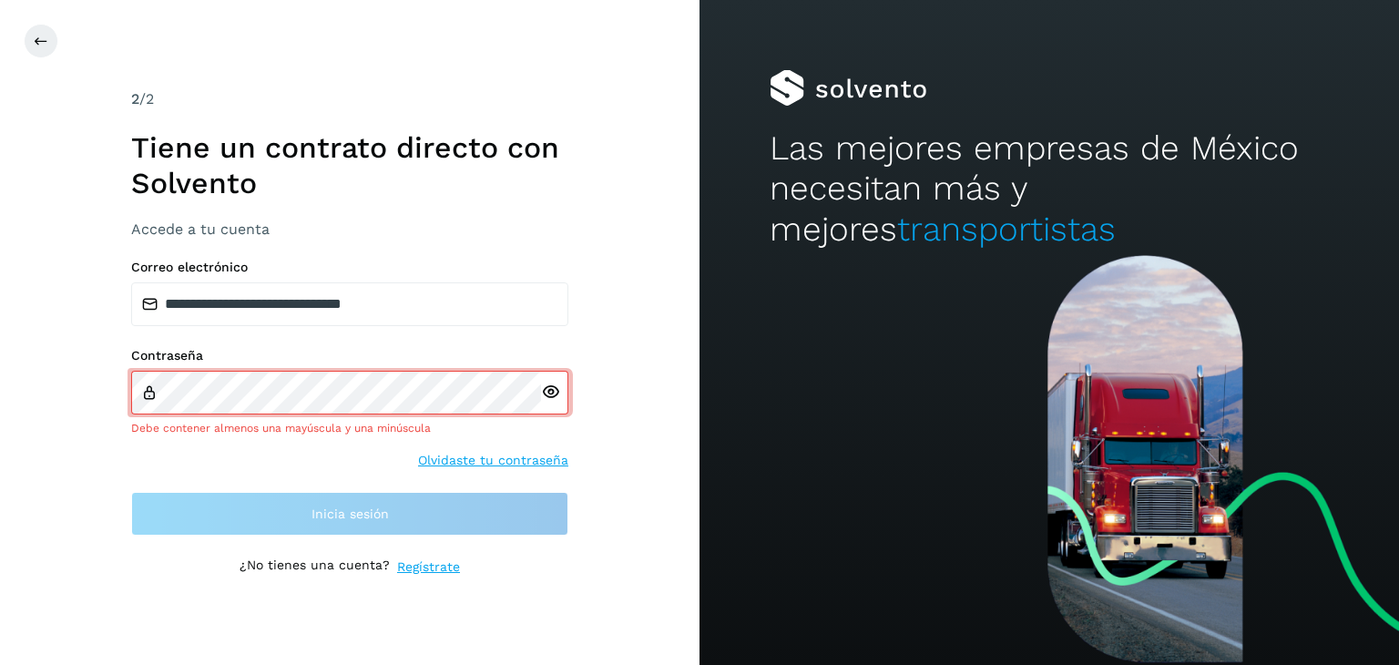
click at [434, 569] on link "Regístrate" at bounding box center [428, 566] width 63 height 19
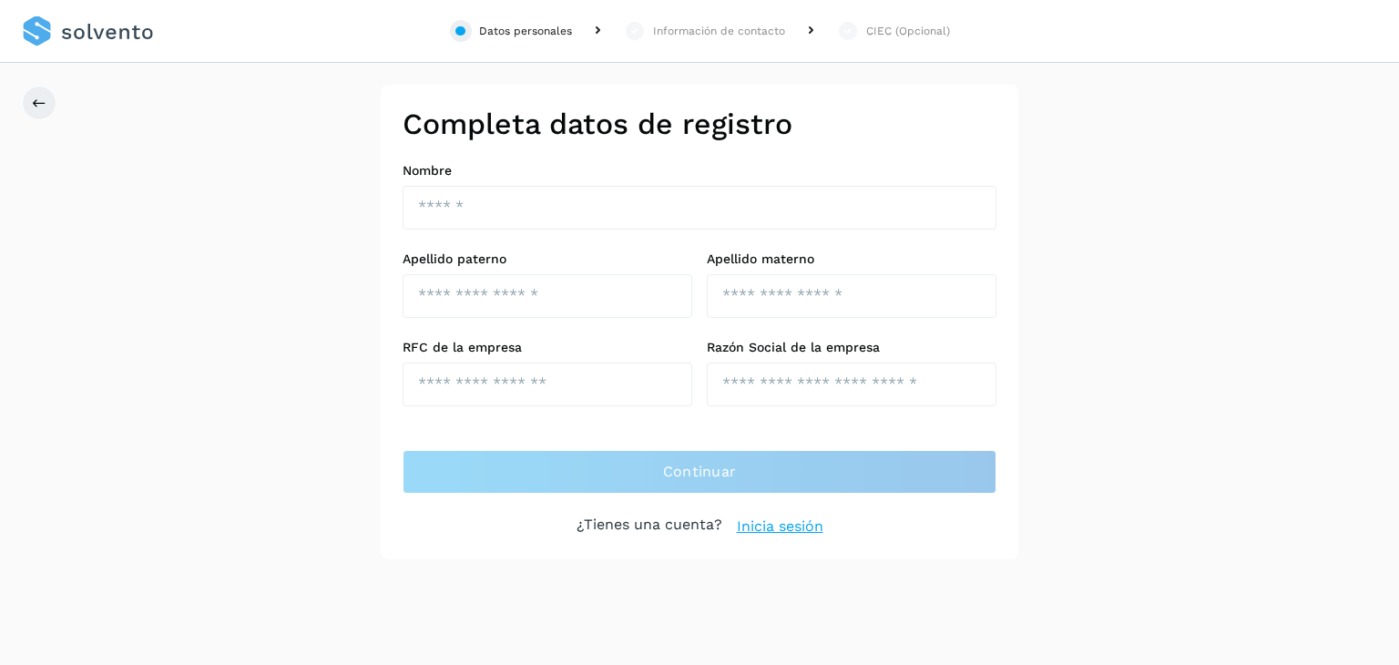
click at [767, 35] on div "Información de contacto" at bounding box center [719, 31] width 132 height 16
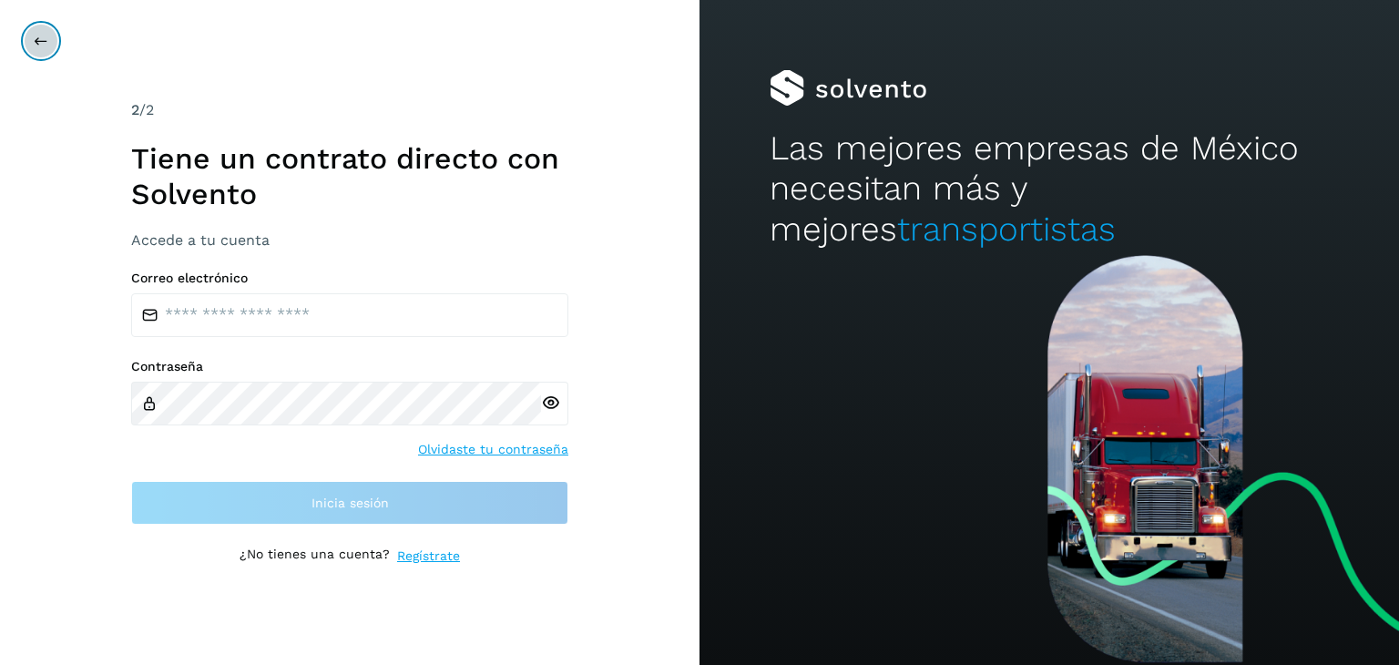
click at [31, 34] on button at bounding box center [41, 41] width 35 height 35
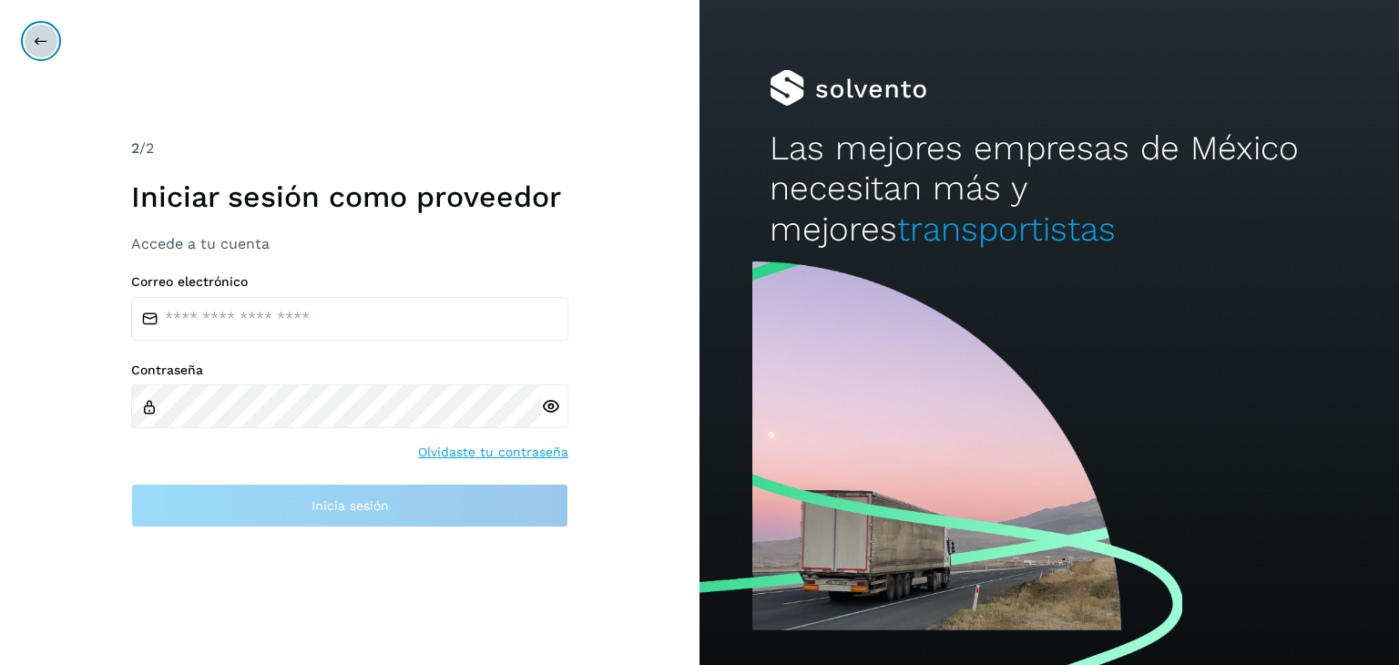
click at [30, 37] on button at bounding box center [41, 41] width 35 height 35
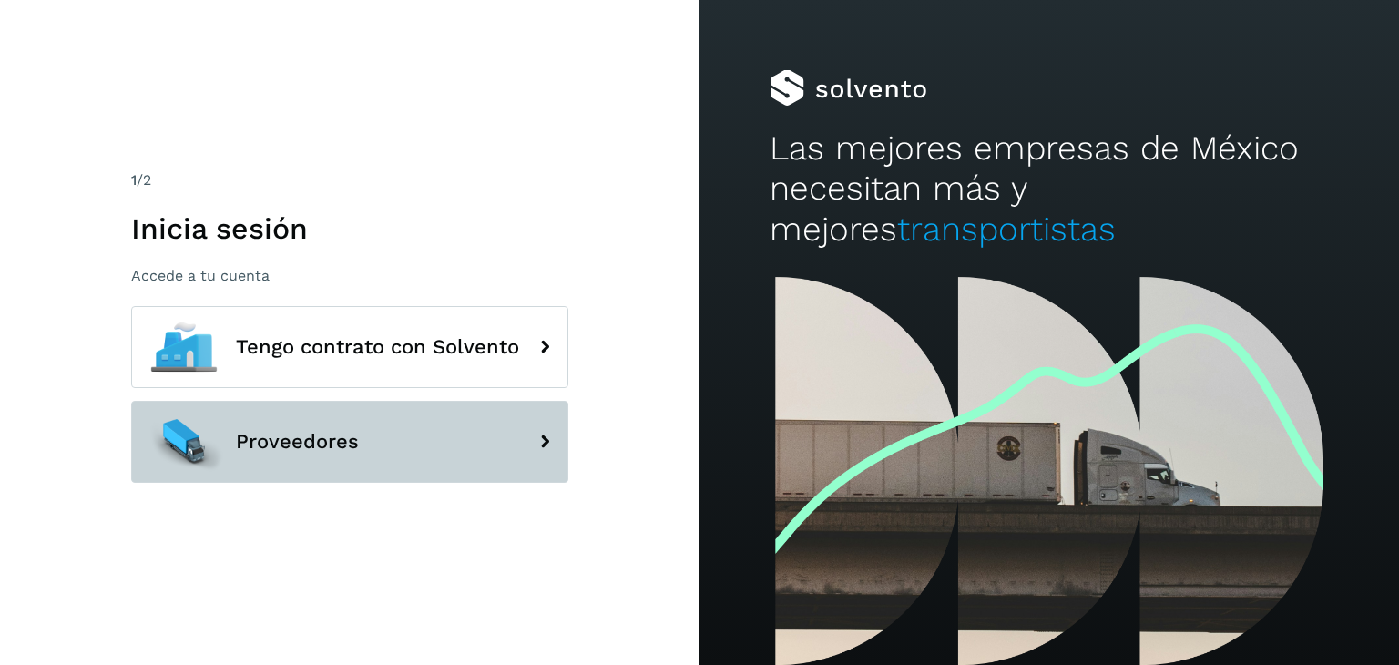
click at [422, 455] on button "Proveedores" at bounding box center [349, 442] width 437 height 82
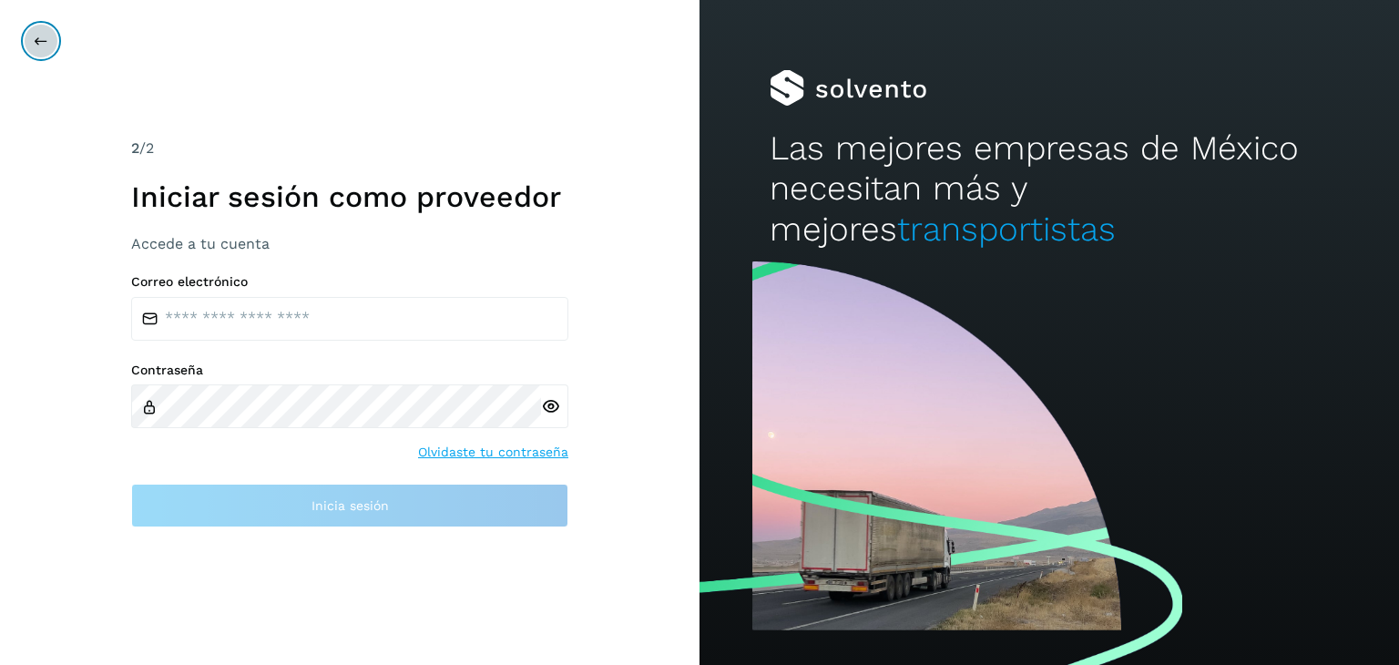
click at [53, 36] on button at bounding box center [41, 41] width 35 height 35
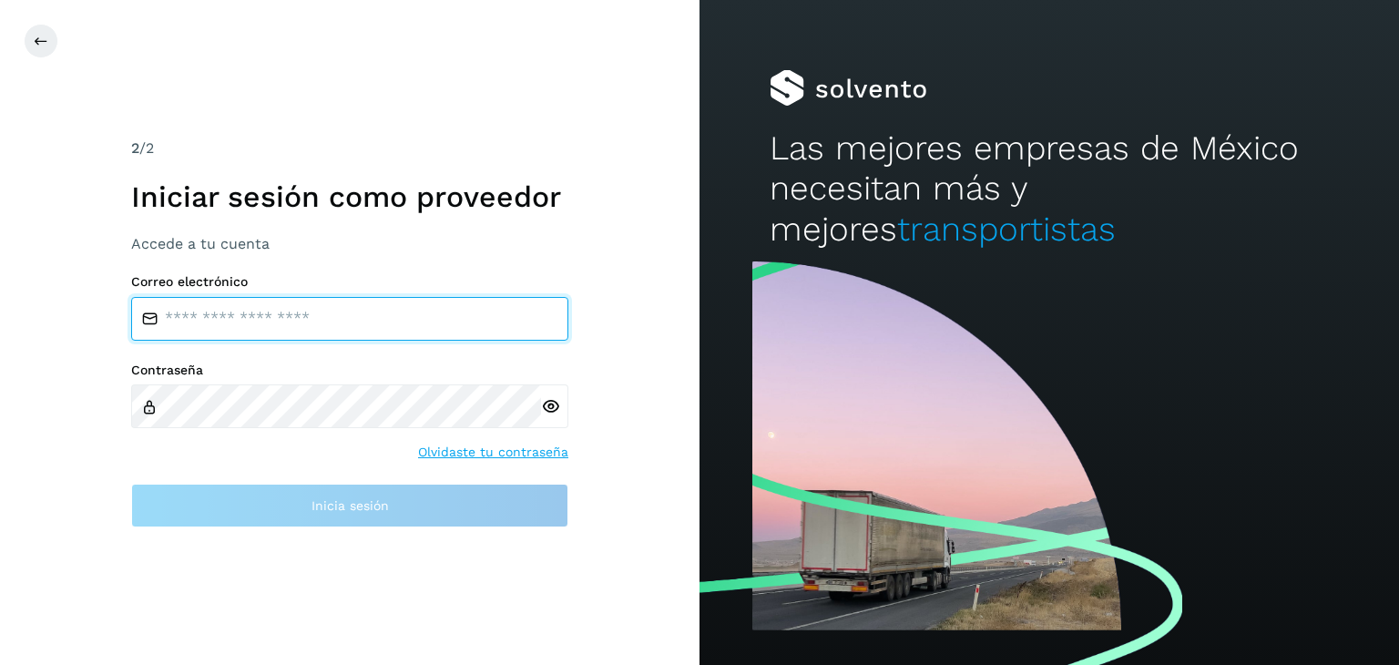
click at [427, 303] on input "email" at bounding box center [349, 319] width 437 height 44
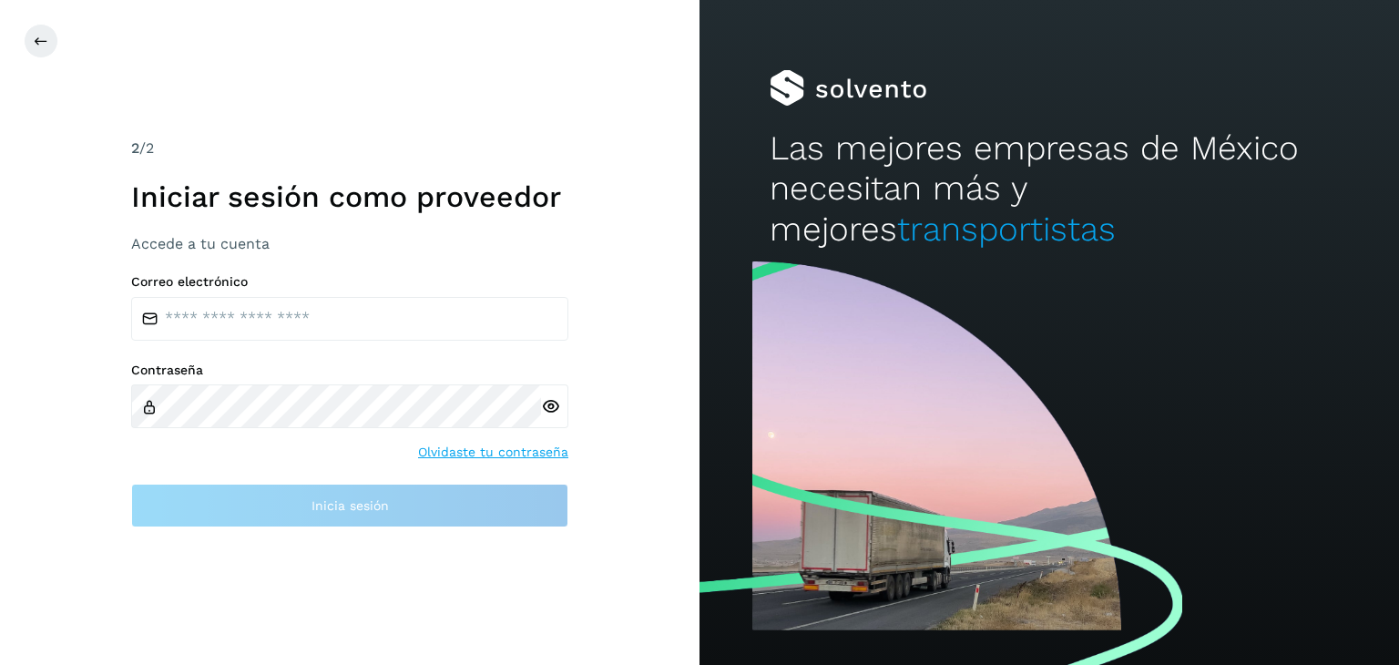
drag, startPoint x: 428, startPoint y: 273, endPoint x: 413, endPoint y: 270, distance: 15.0
click at [428, 274] on label "Correo electrónico" at bounding box center [349, 281] width 437 height 15
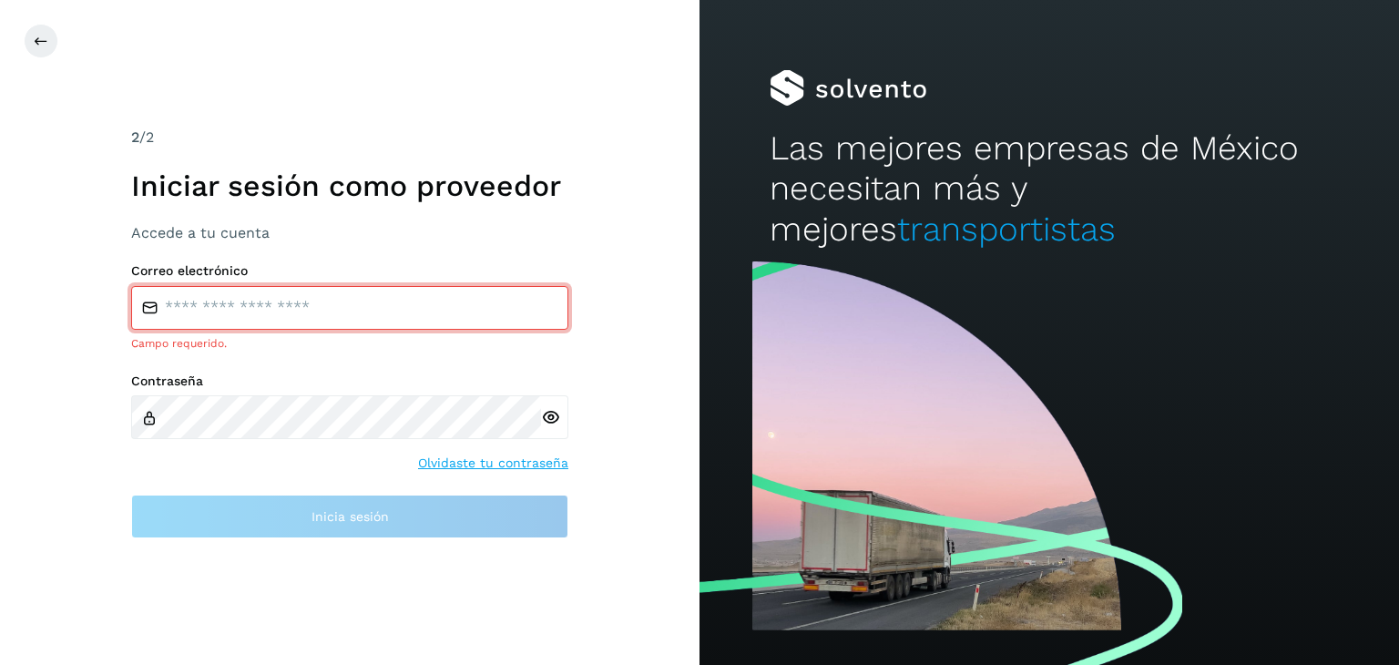
click at [245, 230] on h3 "Accede a tu cuenta" at bounding box center [349, 232] width 437 height 17
